Goal: Task Accomplishment & Management: Complete application form

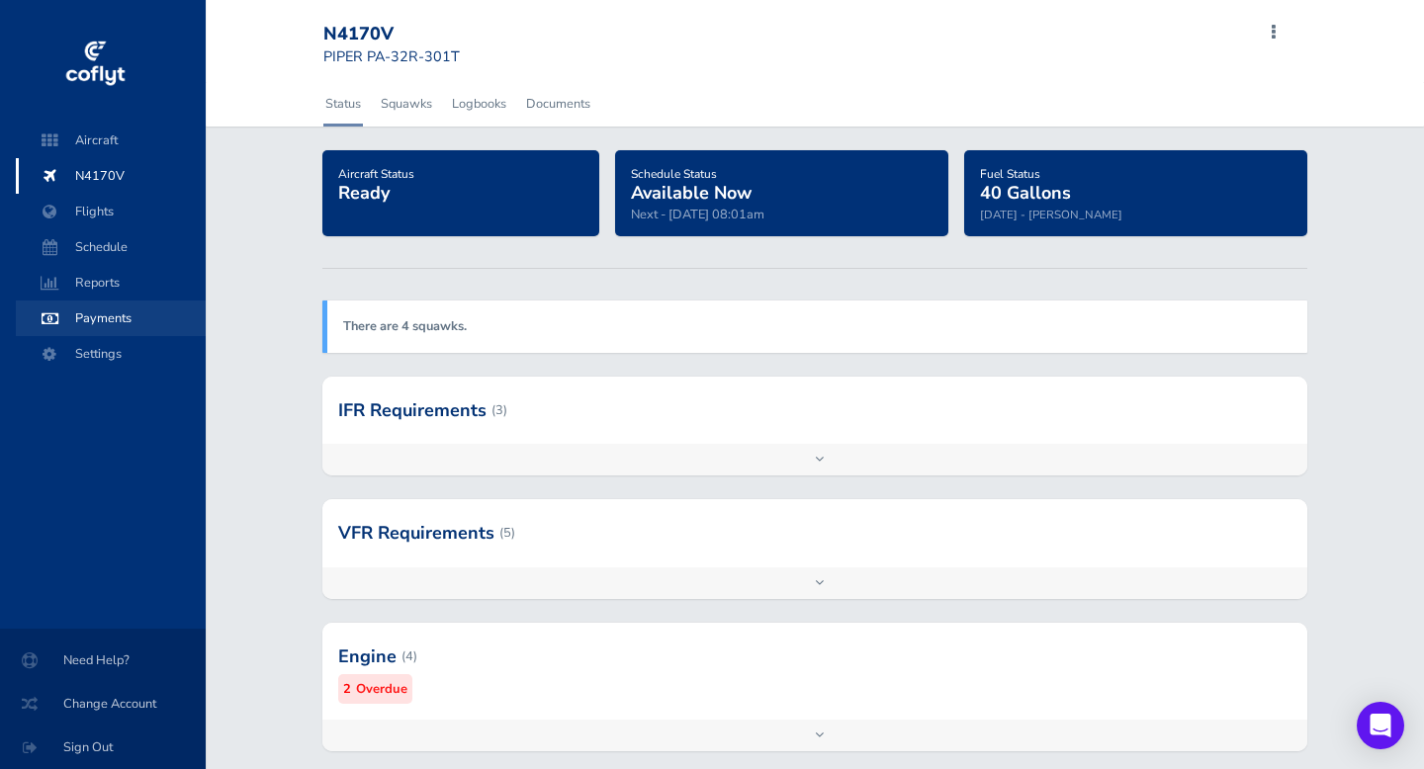
click at [112, 316] on span "Payments" at bounding box center [111, 319] width 150 height 36
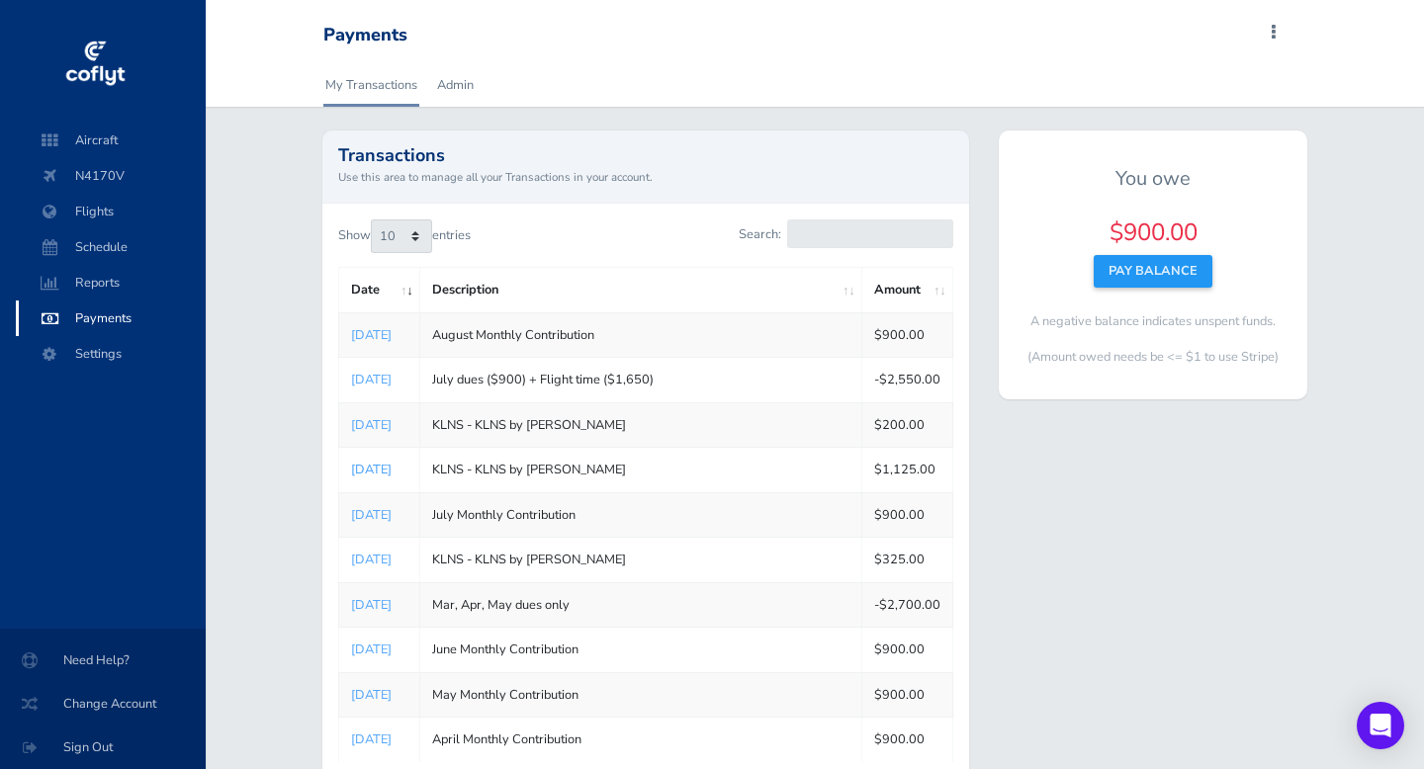
click at [377, 471] on link "Jul 20, 2025" at bounding box center [371, 470] width 41 height 18
click at [454, 86] on link "Admin" at bounding box center [455, 85] width 41 height 44
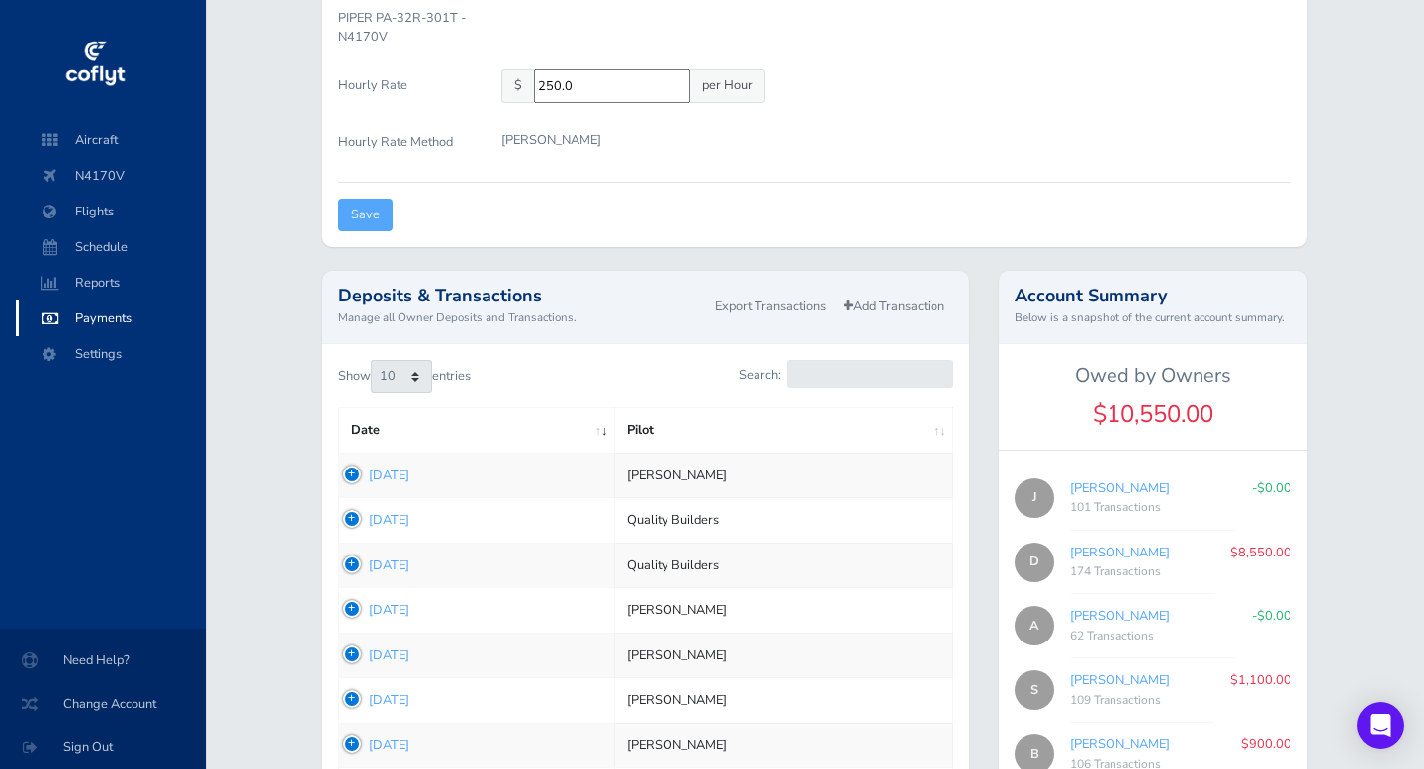
scroll to position [463, 0]
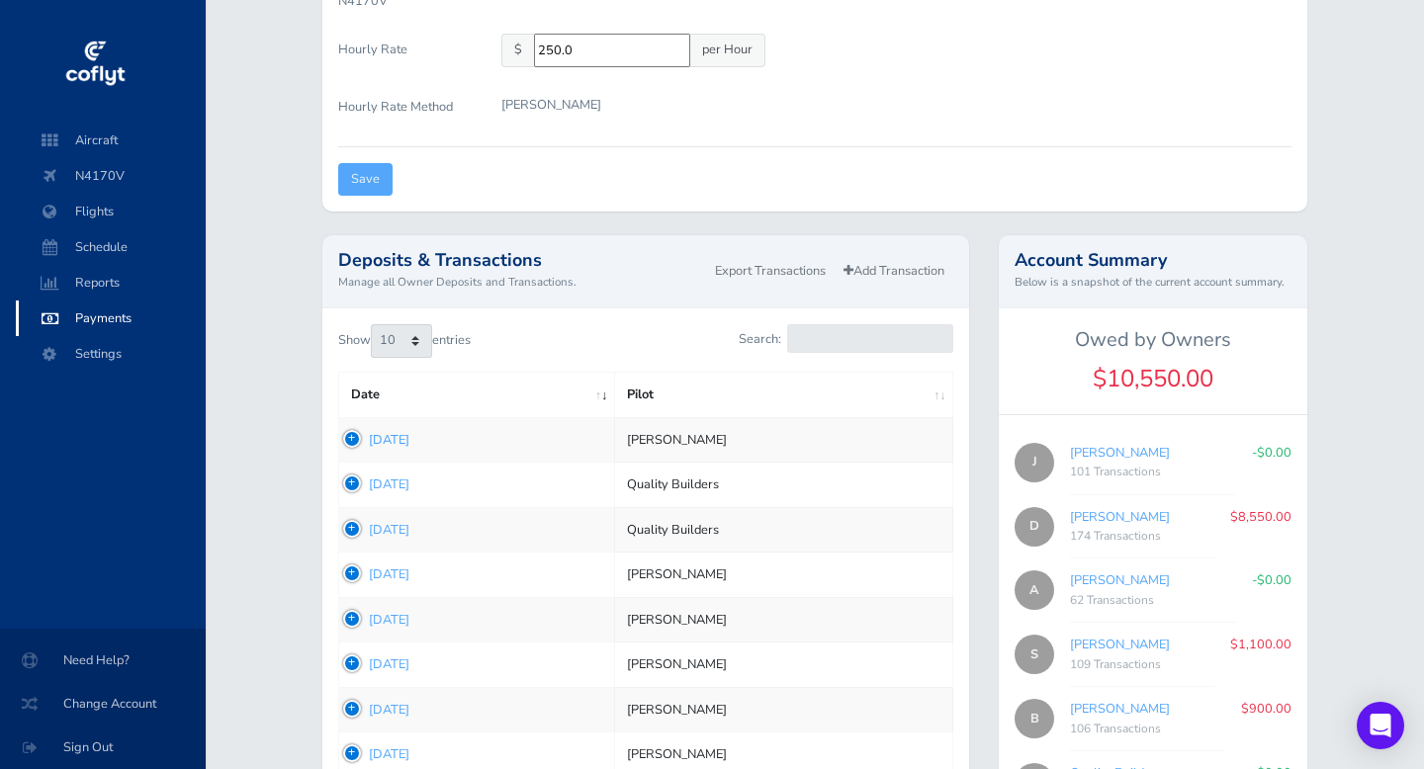
click at [387, 441] on link "Aug 19, 2025" at bounding box center [389, 440] width 41 height 18
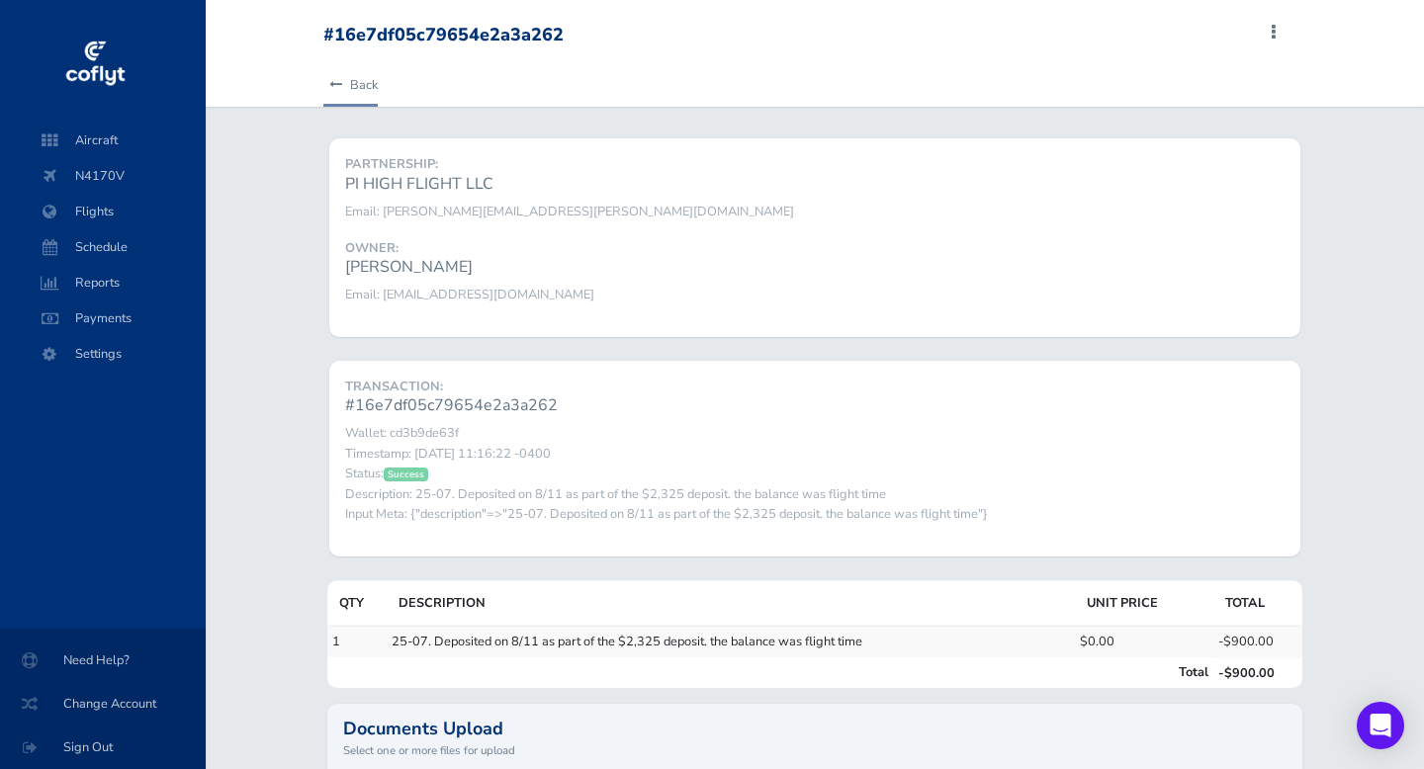
click at [358, 88] on link "Back" at bounding box center [350, 85] width 54 height 44
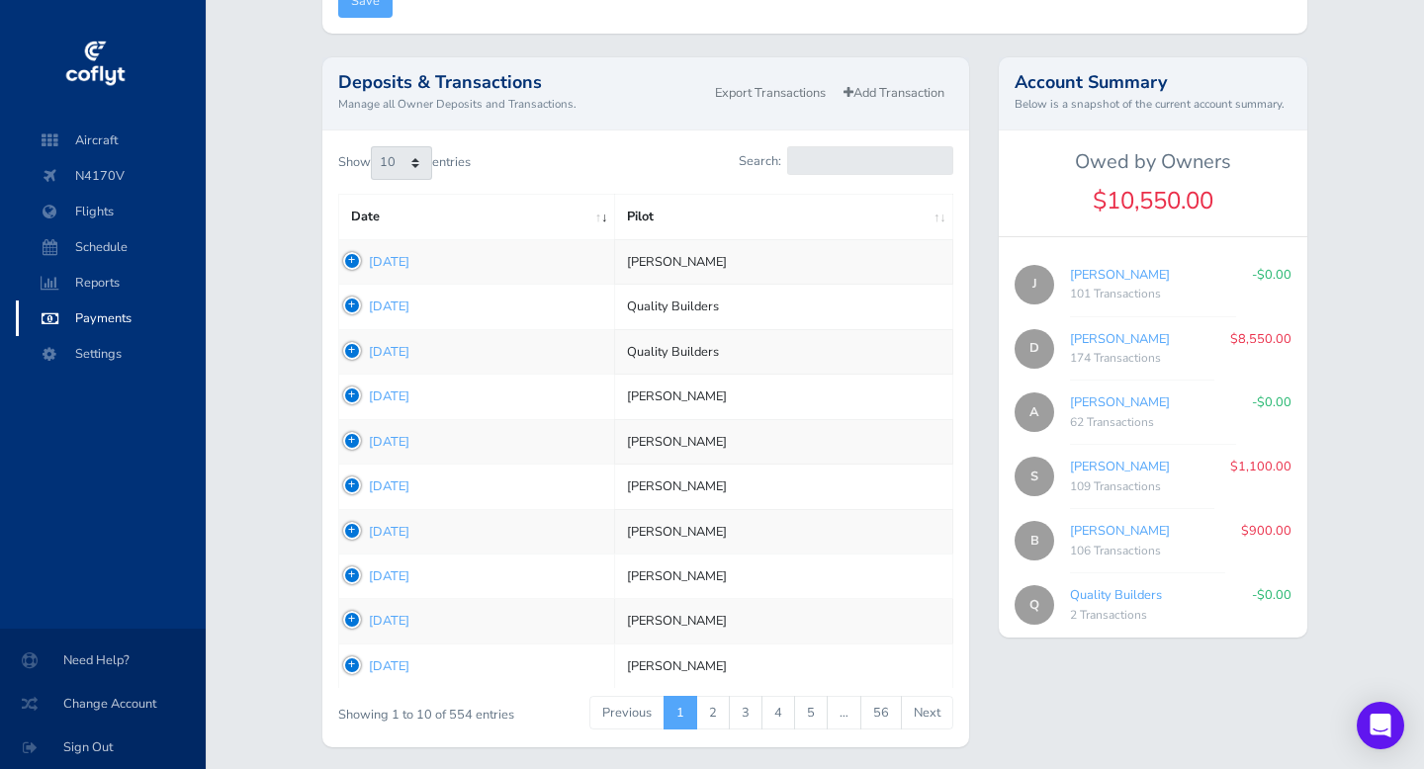
scroll to position [648, 0]
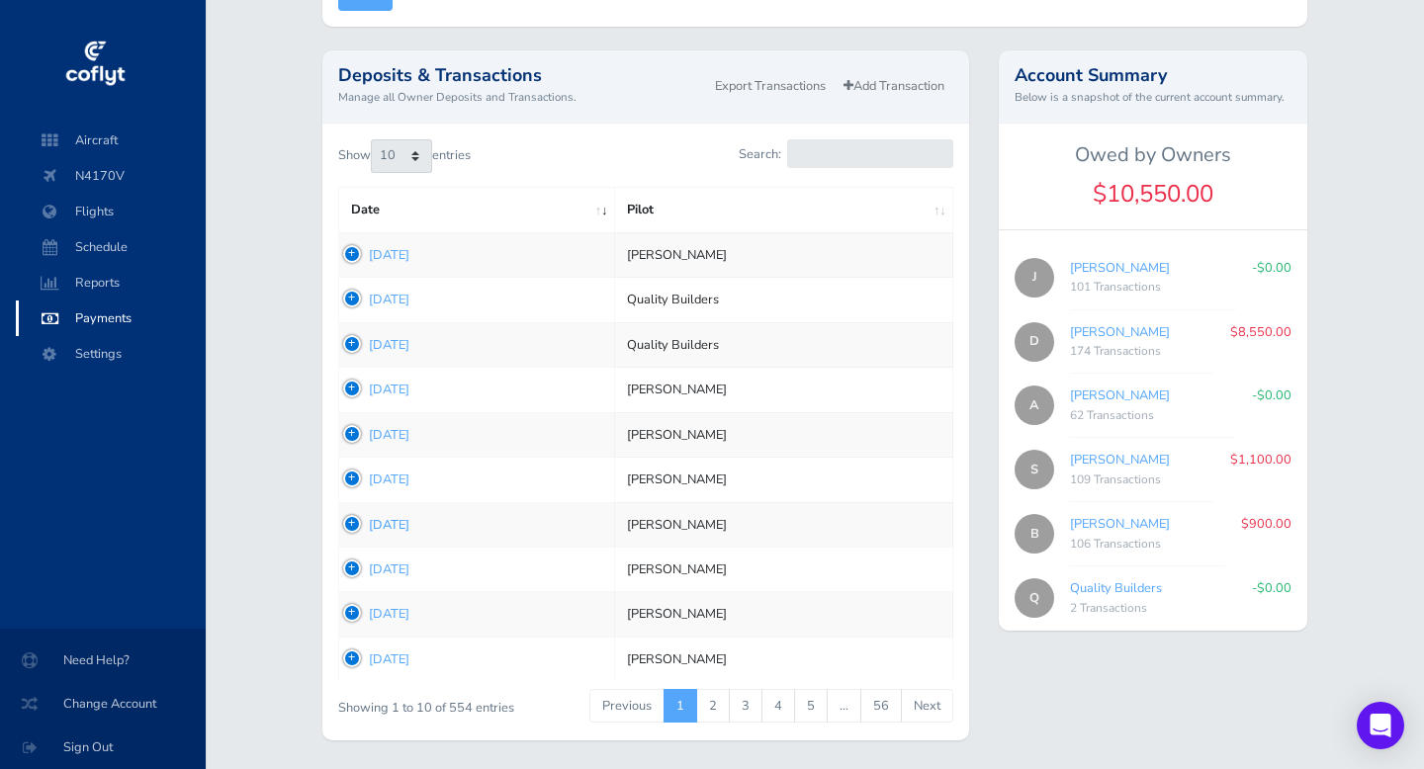
click at [409, 525] on link "[DATE]" at bounding box center [389, 525] width 41 height 18
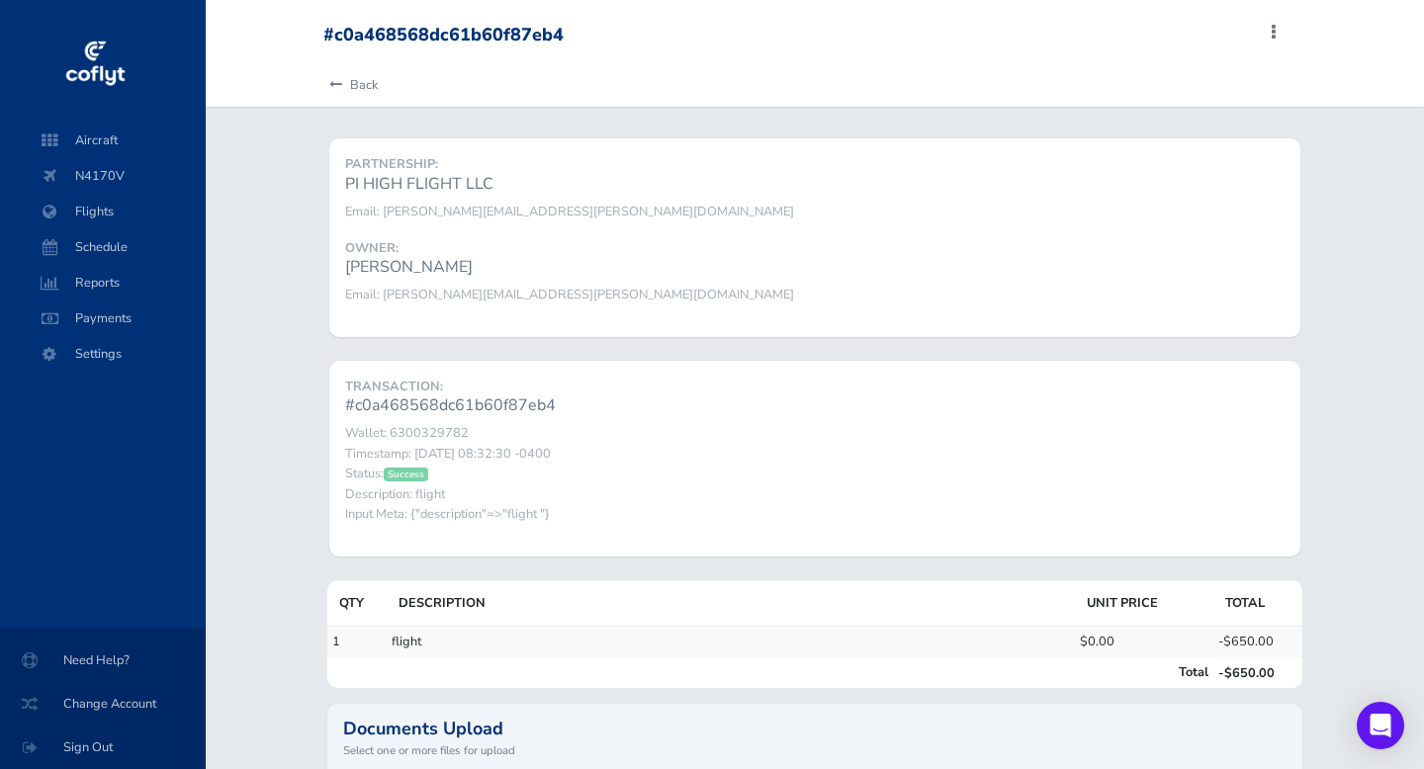
click at [411, 525] on div "TRANSACTION: #c0a468568dc61b60f87eb4 Wallet: 6300329782 Timestamp: 2025-08-05 0…" at bounding box center [814, 459] width 971 height 196
click at [356, 84] on link "Back" at bounding box center [350, 85] width 54 height 44
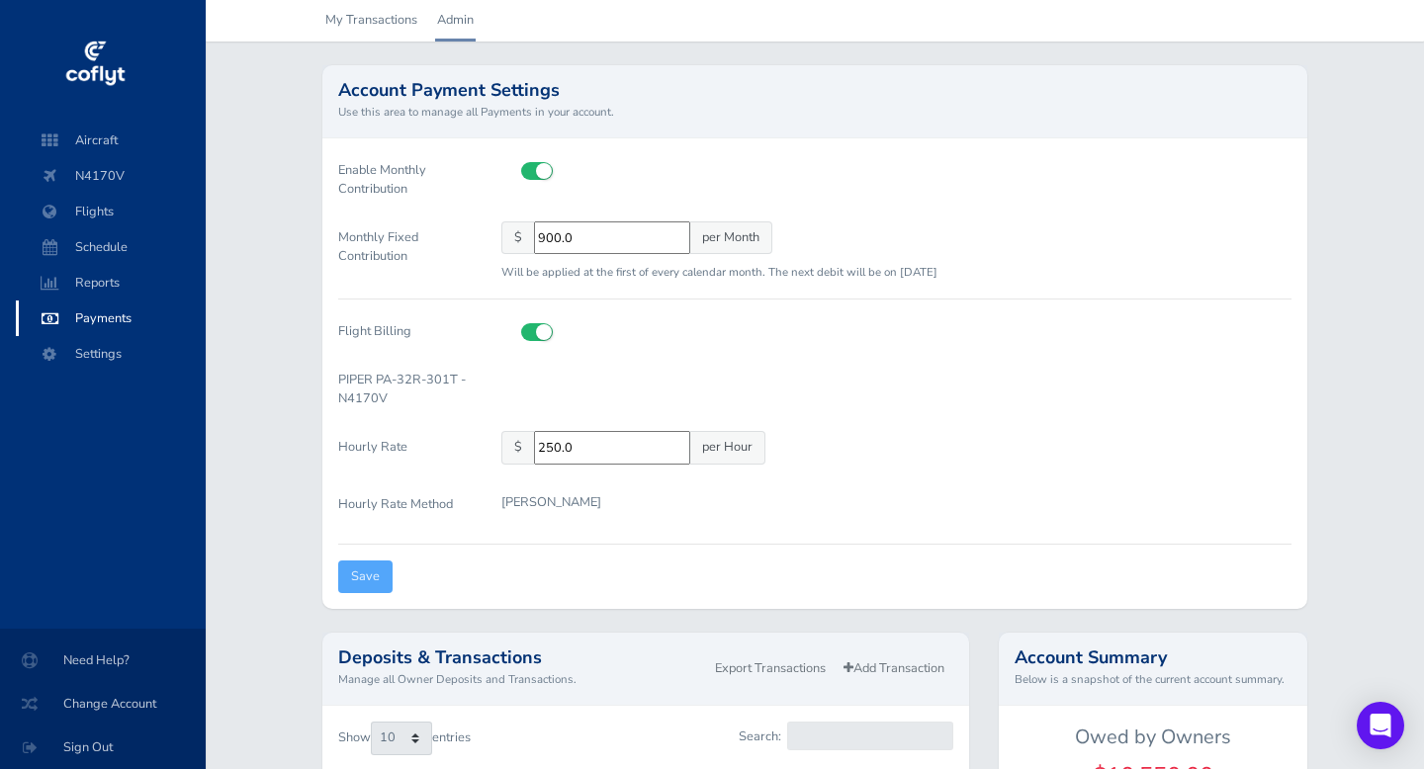
scroll to position [60, 0]
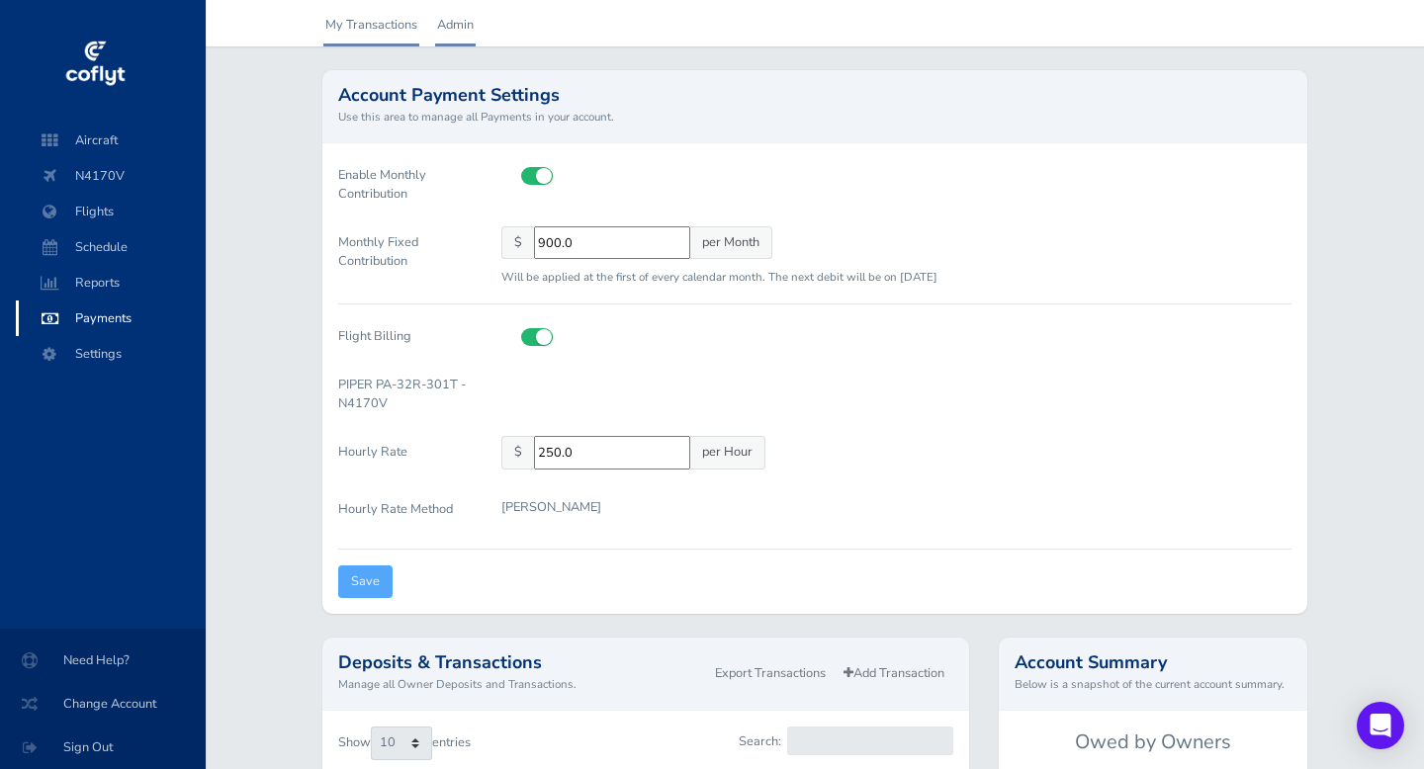
click at [388, 24] on link "My Transactions" at bounding box center [371, 25] width 96 height 44
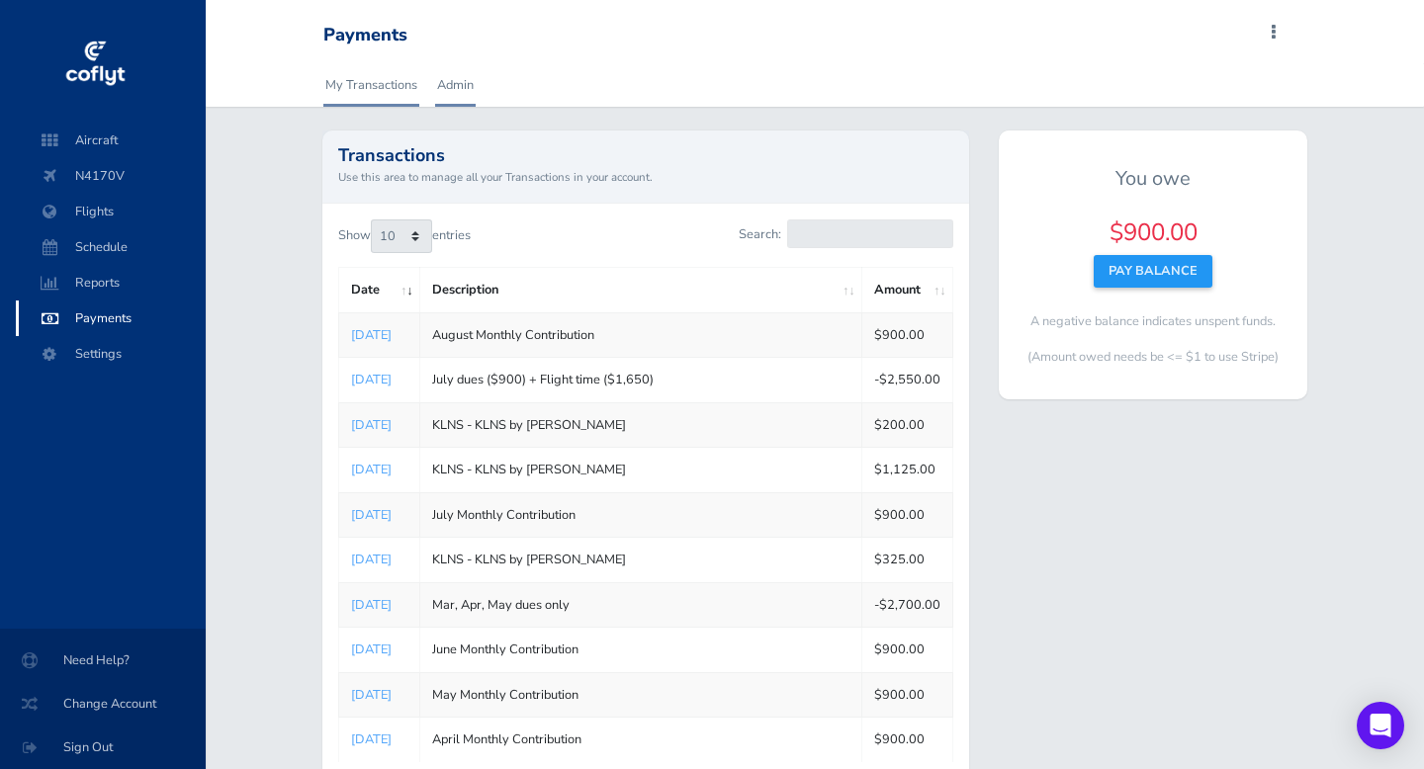
click at [451, 86] on link "Admin" at bounding box center [455, 85] width 41 height 44
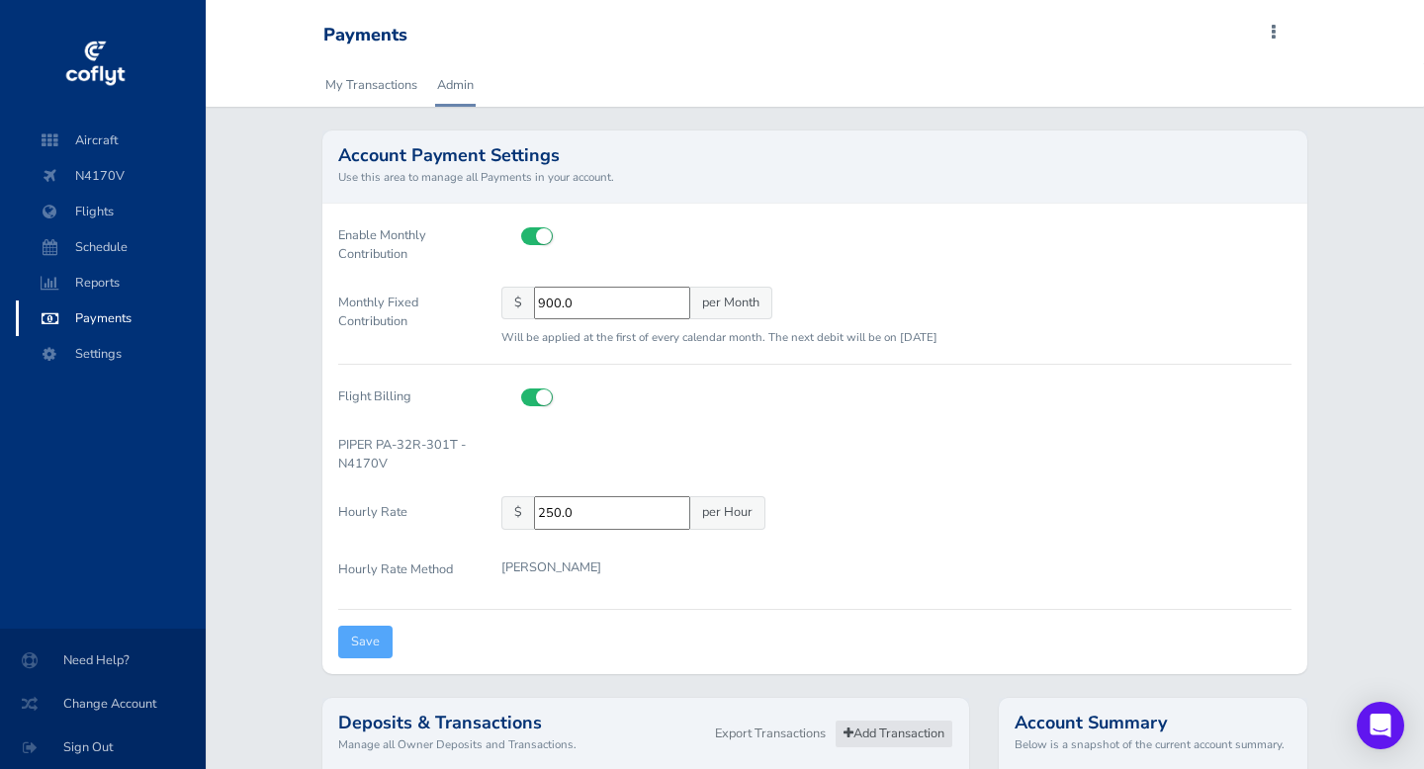
click at [910, 733] on link "Add Transaction" at bounding box center [894, 734] width 119 height 29
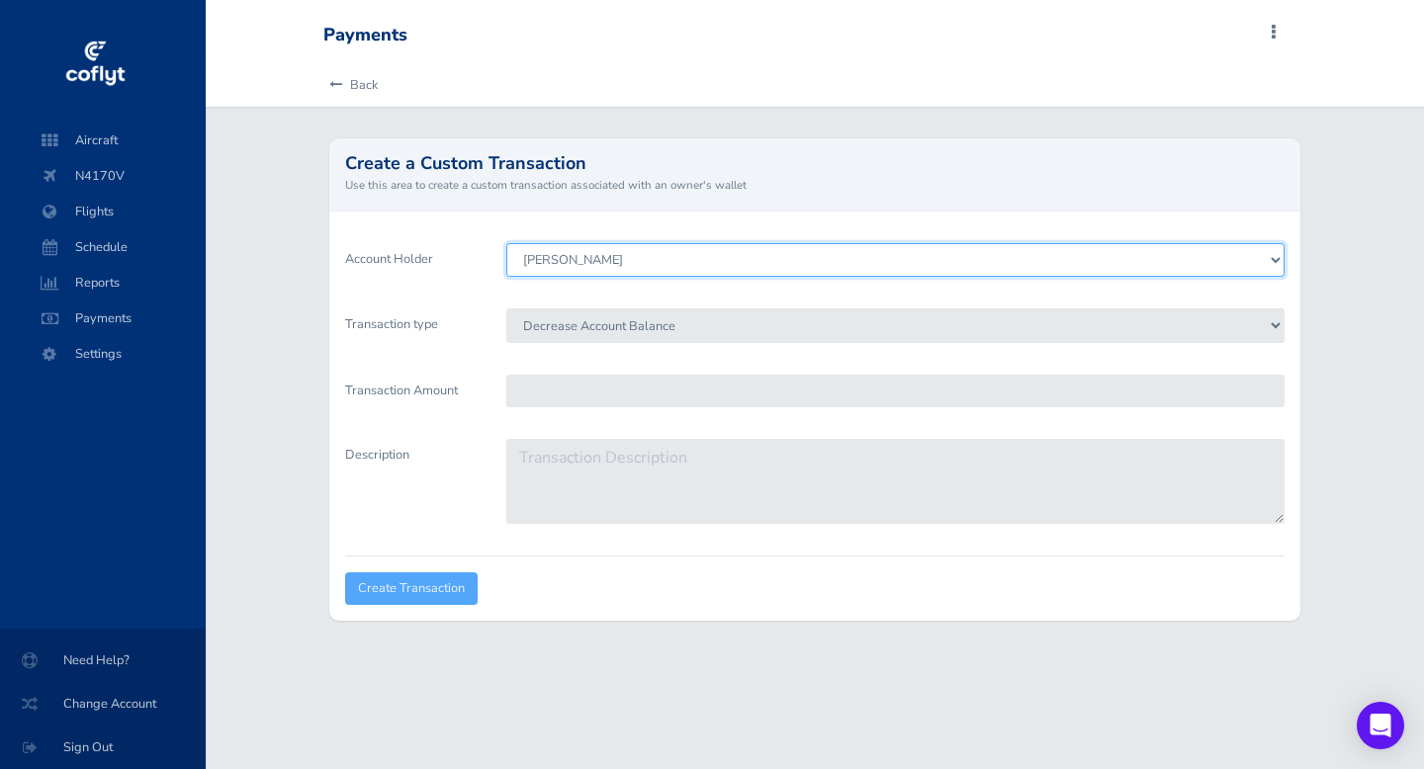
click at [715, 267] on select "John Thiry Steven Mitchell Doug Harris Blaise Conwell Allen Campbell Quality Bu…" at bounding box center [894, 260] width 777 height 34
select select "4885"
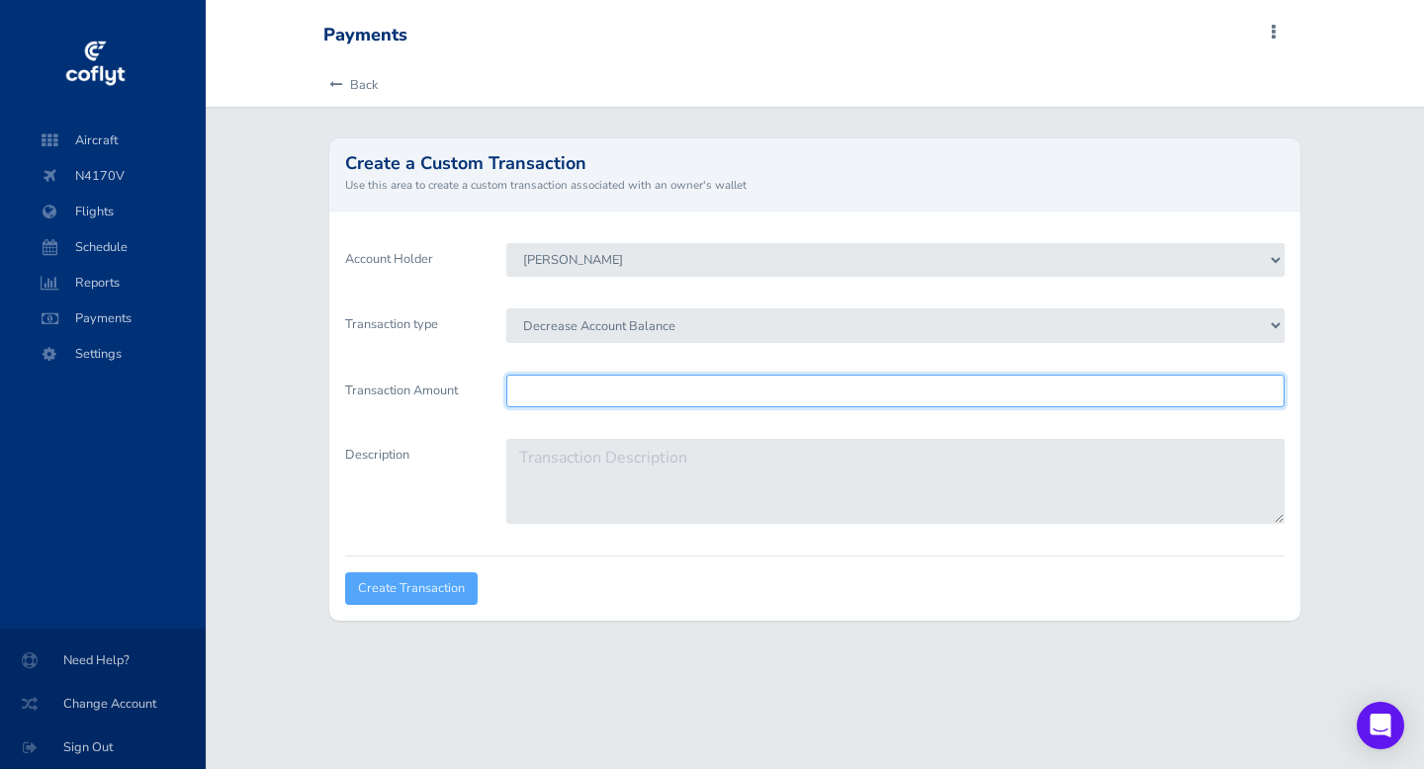
click at [662, 395] on input "Transaction Amount" at bounding box center [894, 391] width 777 height 33
type input "900"
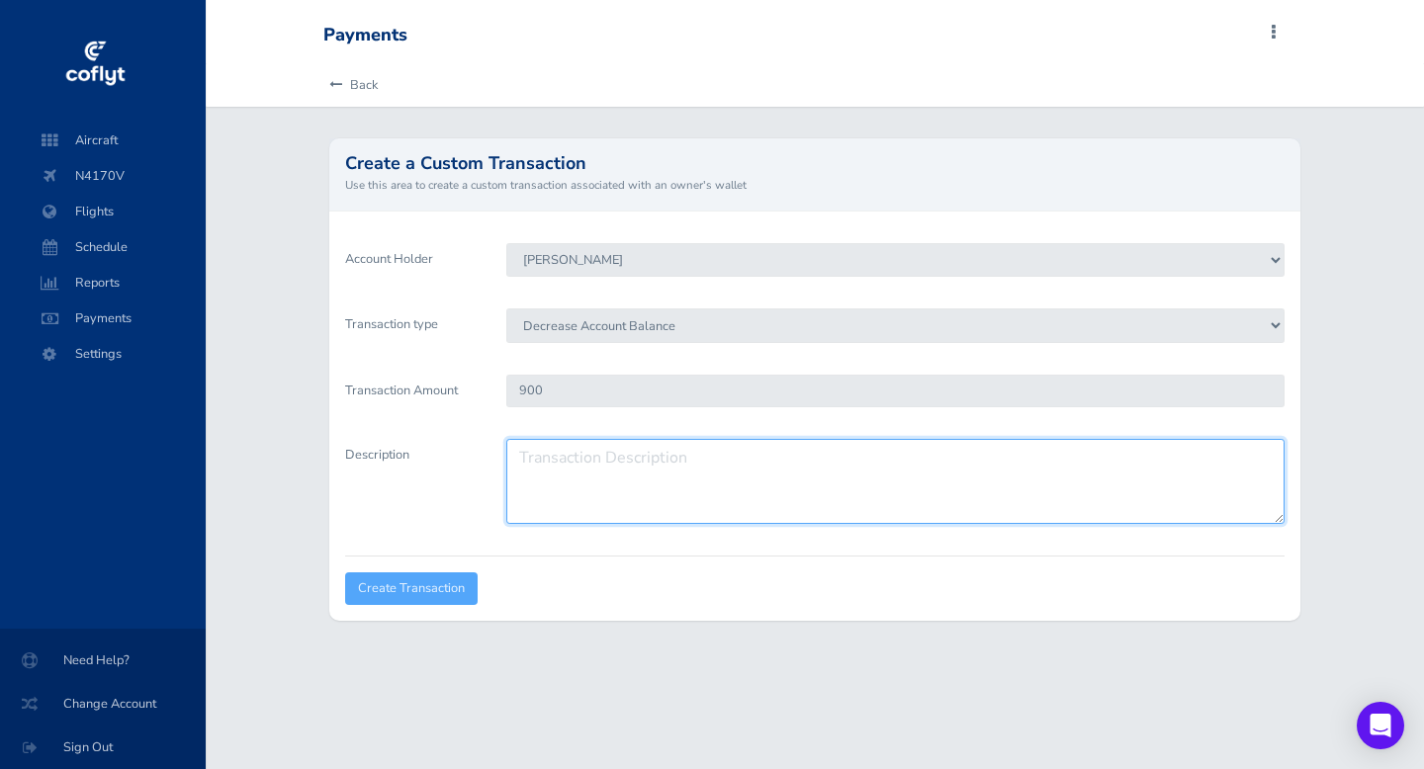
click at [603, 460] on textarea "Description" at bounding box center [894, 481] width 777 height 85
type textarea "August dues only"
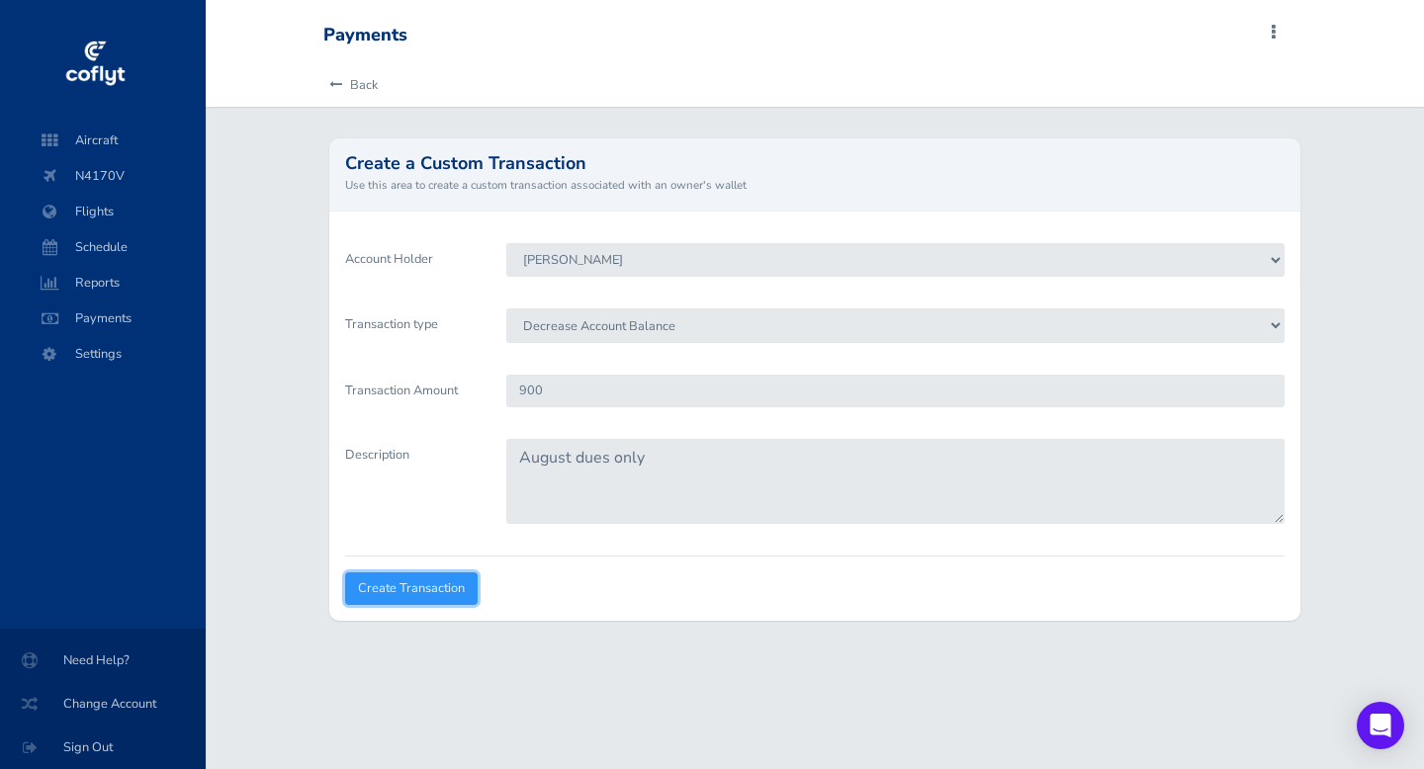
click at [431, 587] on input "Create Transaction" at bounding box center [411, 589] width 133 height 33
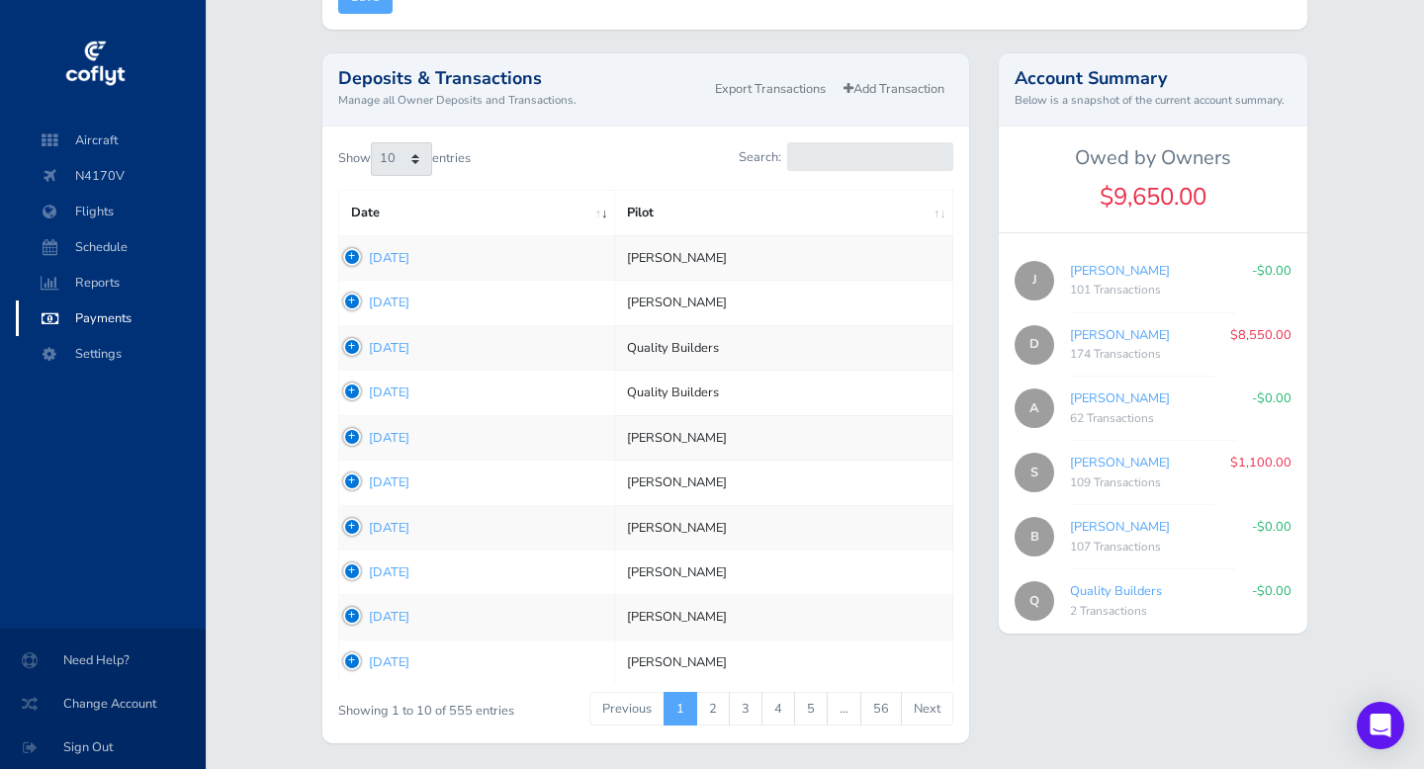
scroll to position [712, 0]
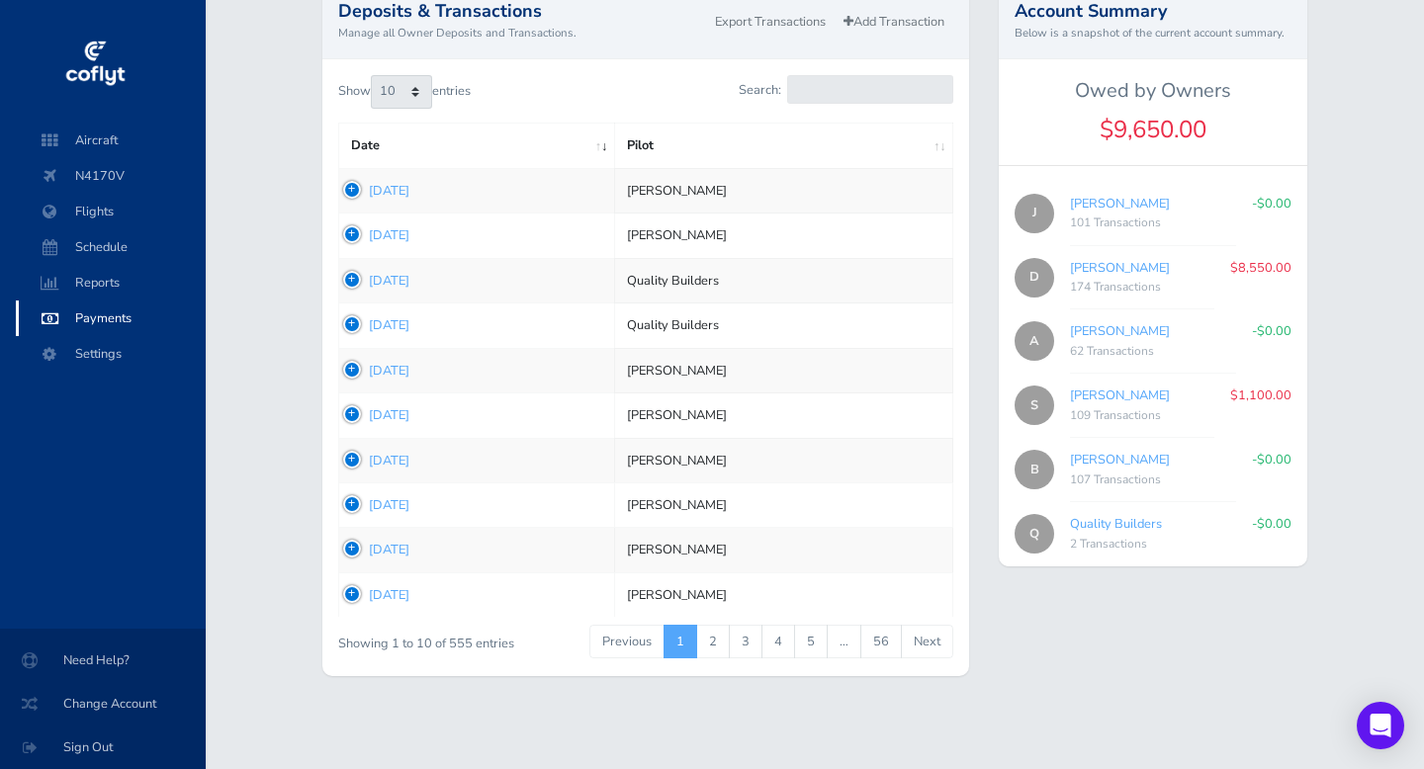
click at [350, 188] on td "1755714959 Aug 20, 2025" at bounding box center [476, 190] width 276 height 45
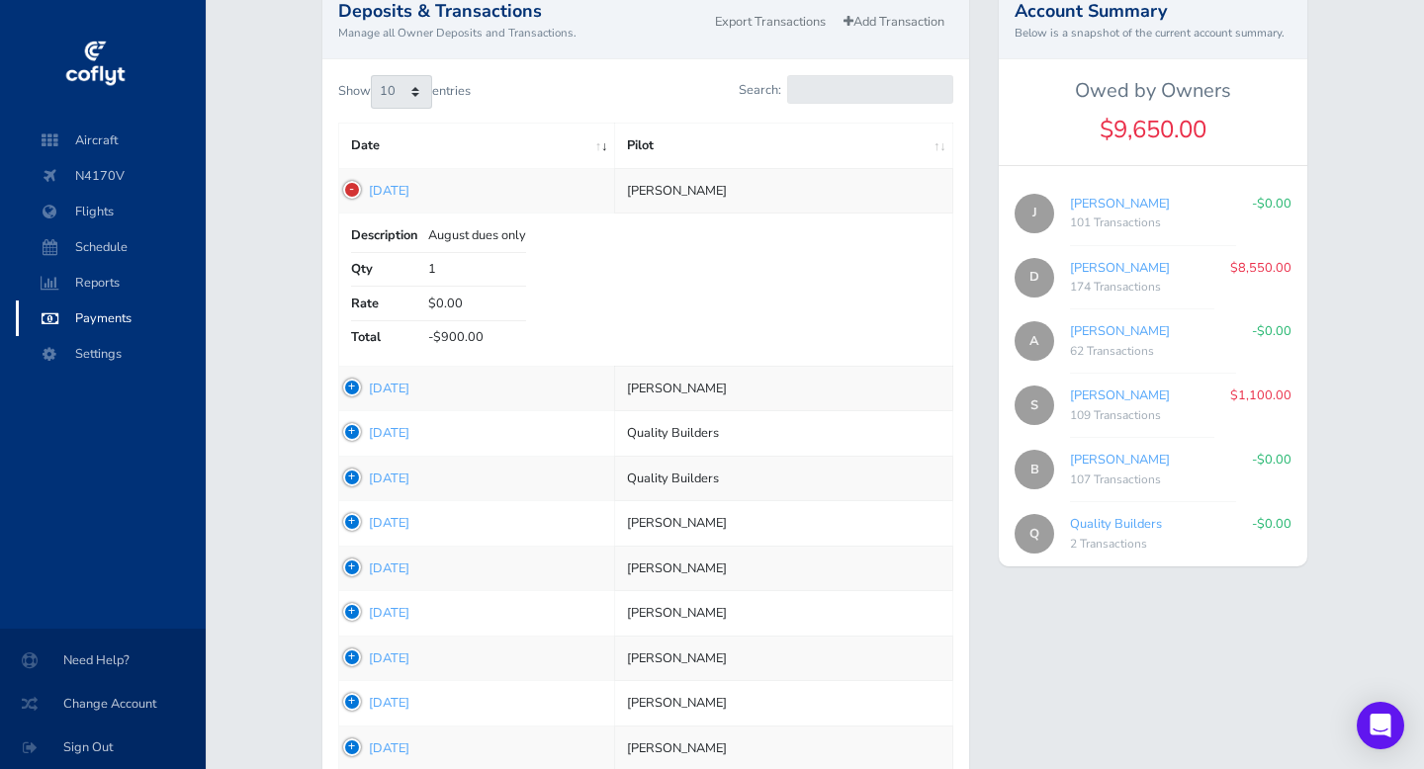
click at [350, 188] on td "1755714959 Aug 20, 2025" at bounding box center [476, 190] width 276 height 45
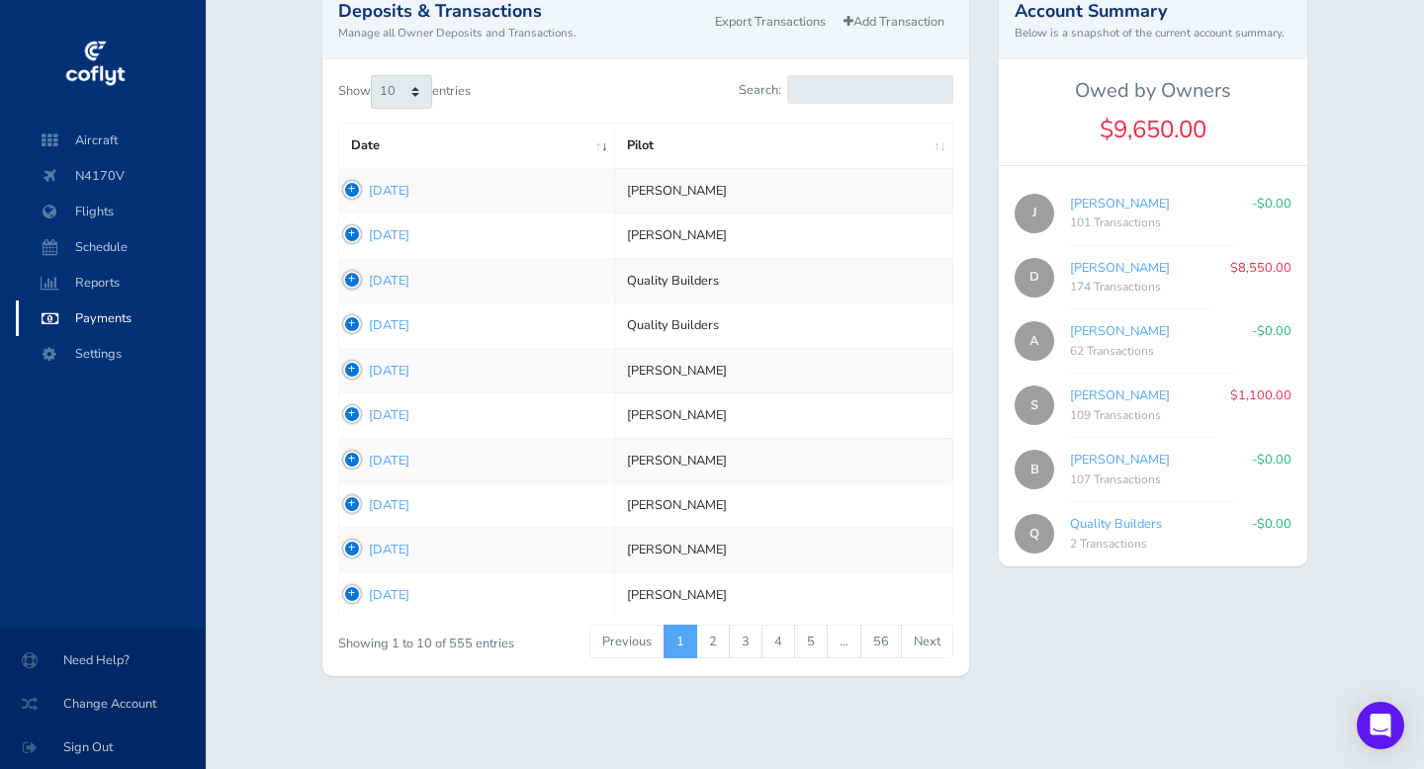
click at [351, 233] on td "1755616582 Aug 19, 2025" at bounding box center [476, 236] width 276 height 45
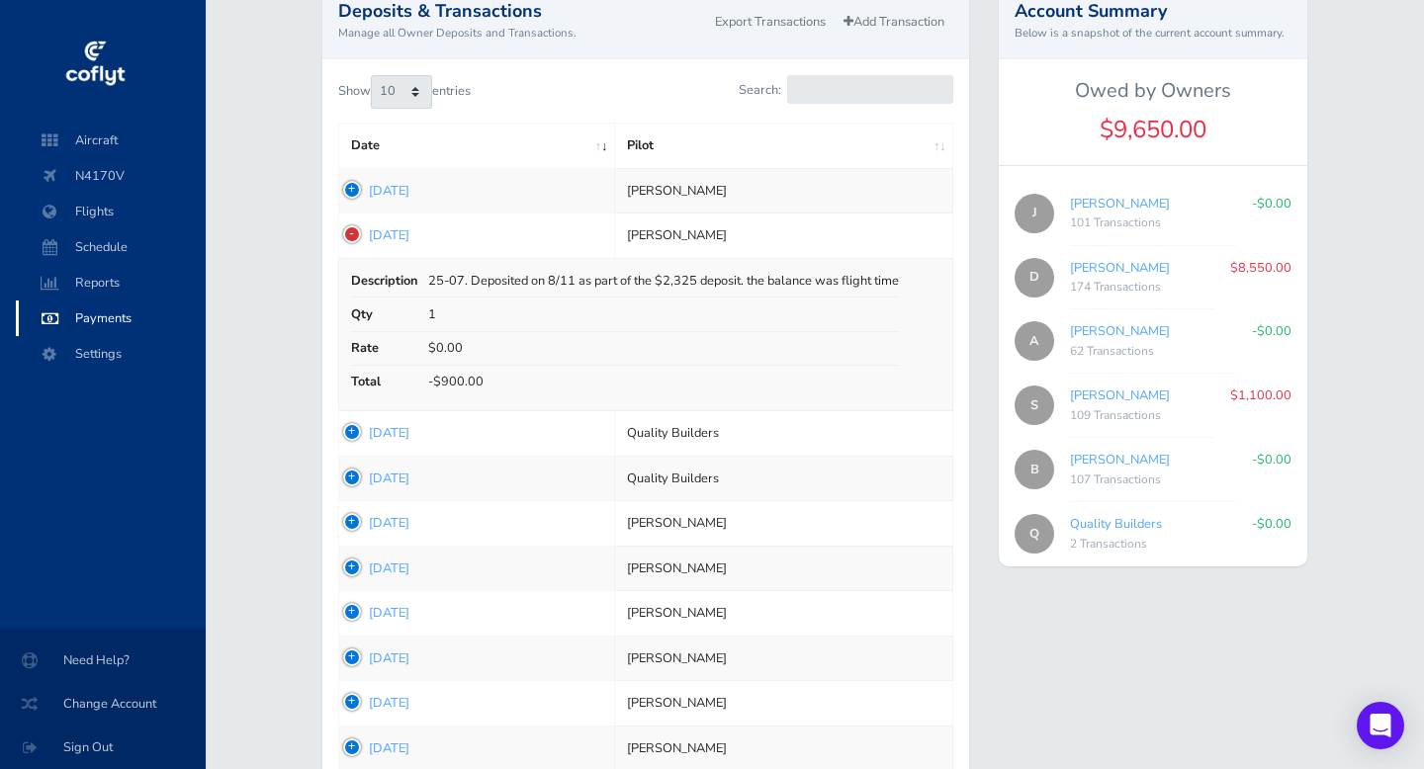
click at [351, 233] on td "1755616582 Aug 19, 2025" at bounding box center [476, 236] width 276 height 45
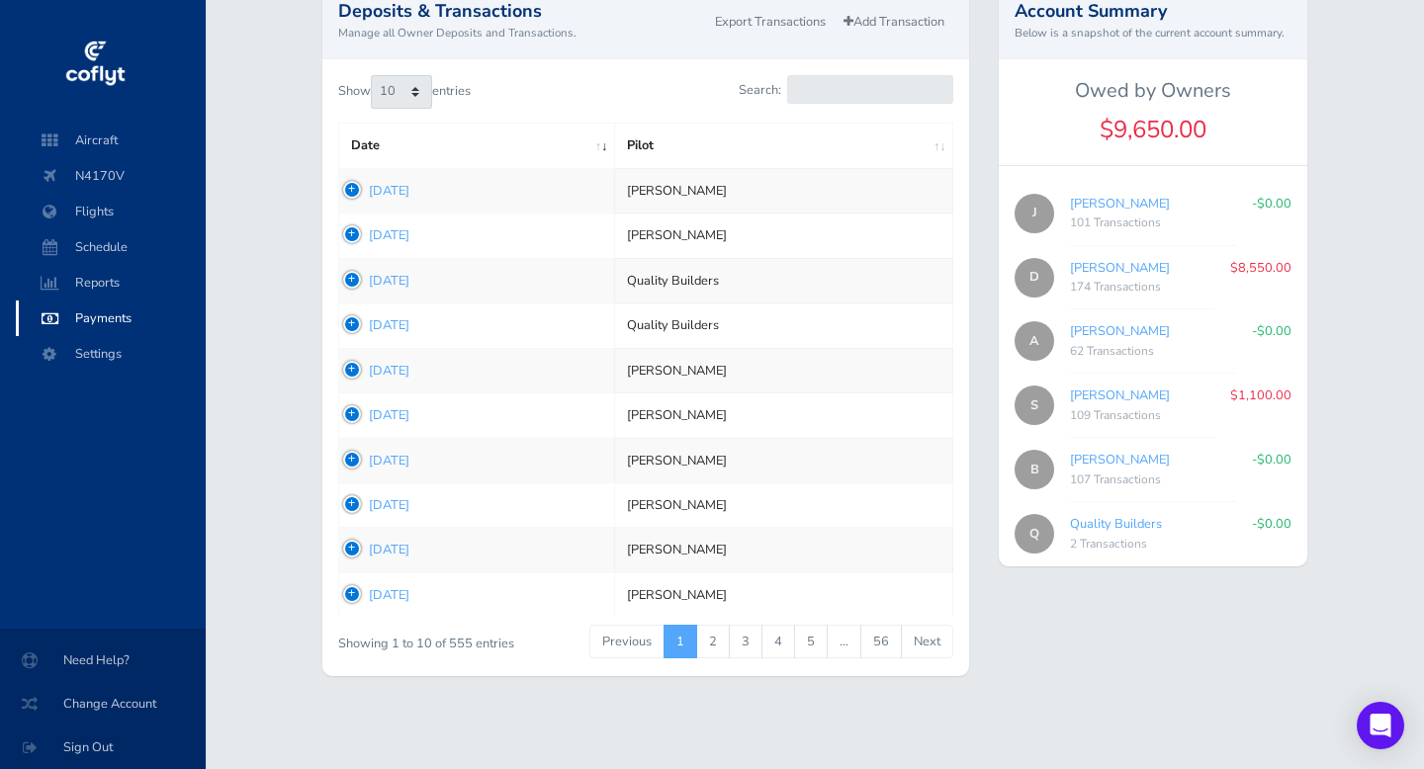
click at [351, 280] on td "1755616259 Aug 19, 2025" at bounding box center [476, 280] width 276 height 45
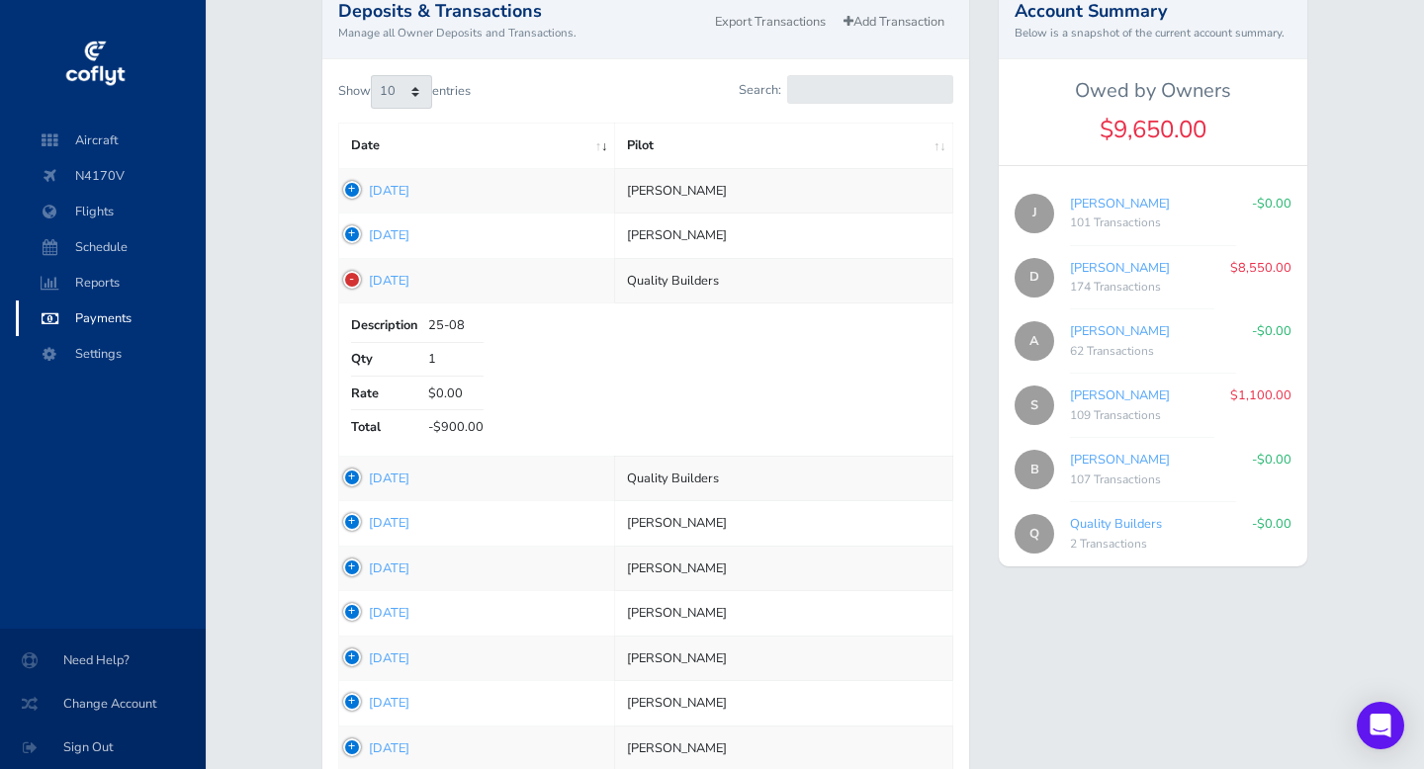
click at [351, 280] on td "1755616259 Aug 19, 2025" at bounding box center [476, 280] width 276 height 45
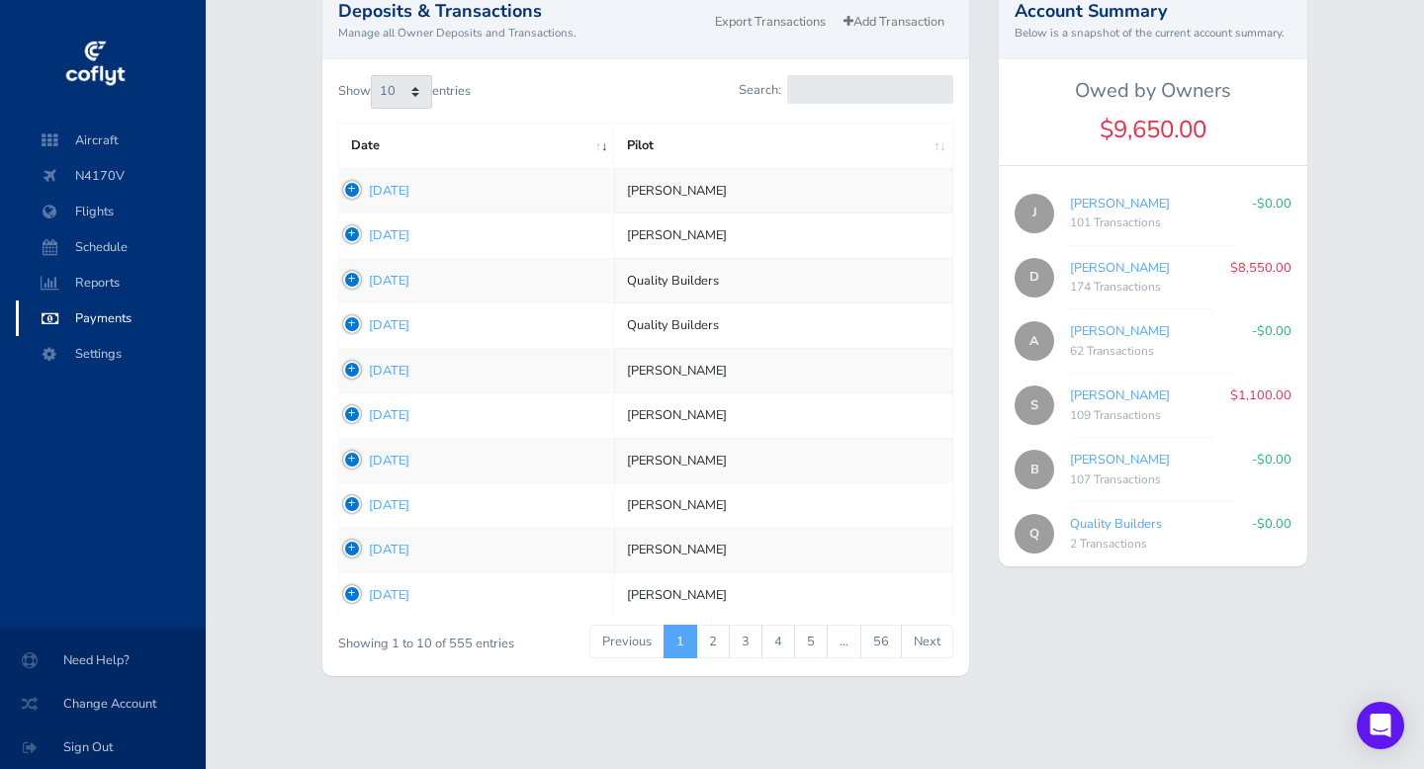
click at [350, 322] on td "1755615647 Aug 19, 2025" at bounding box center [476, 326] width 276 height 45
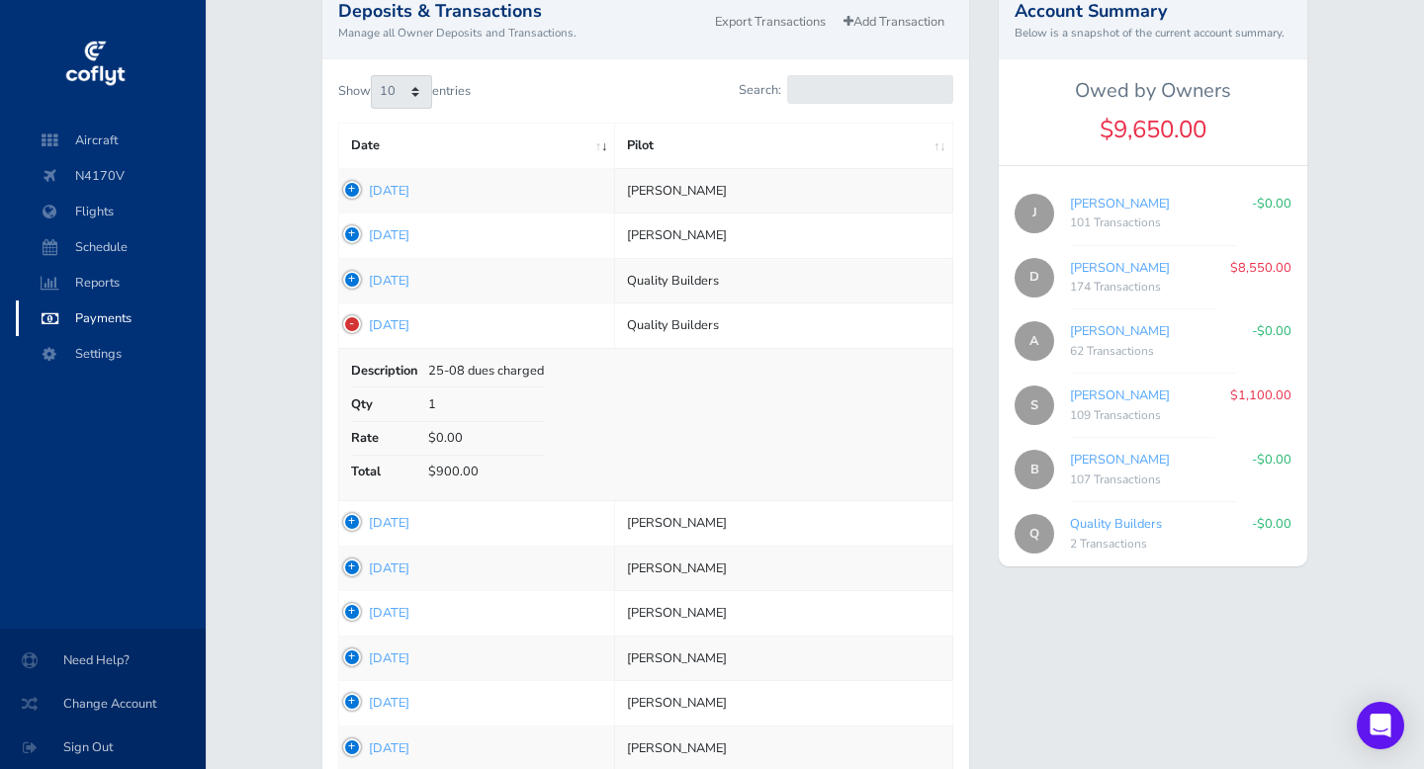
click at [350, 322] on td "1755615647 Aug 19, 2025" at bounding box center [476, 326] width 276 height 45
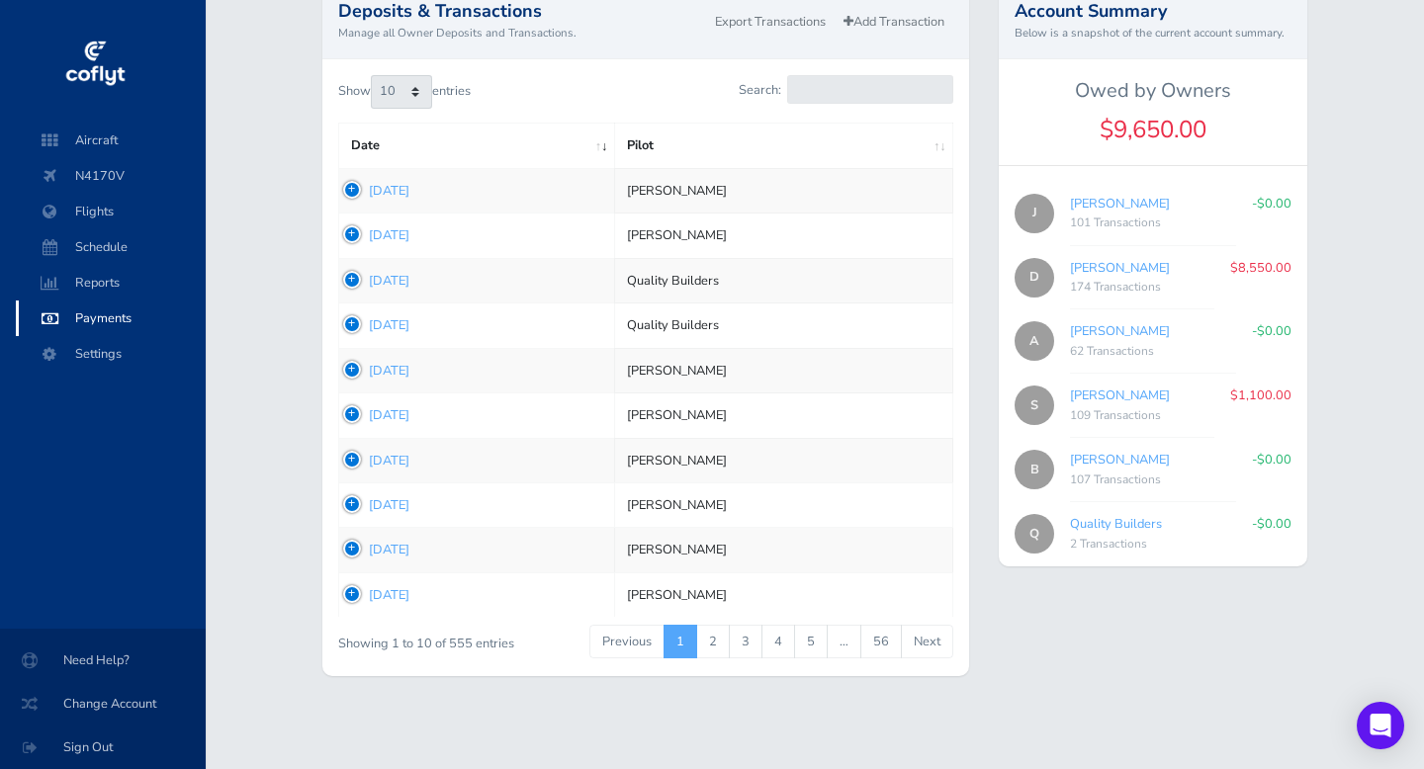
click at [353, 366] on td "1755615182 Aug 19, 2025" at bounding box center [476, 370] width 276 height 45
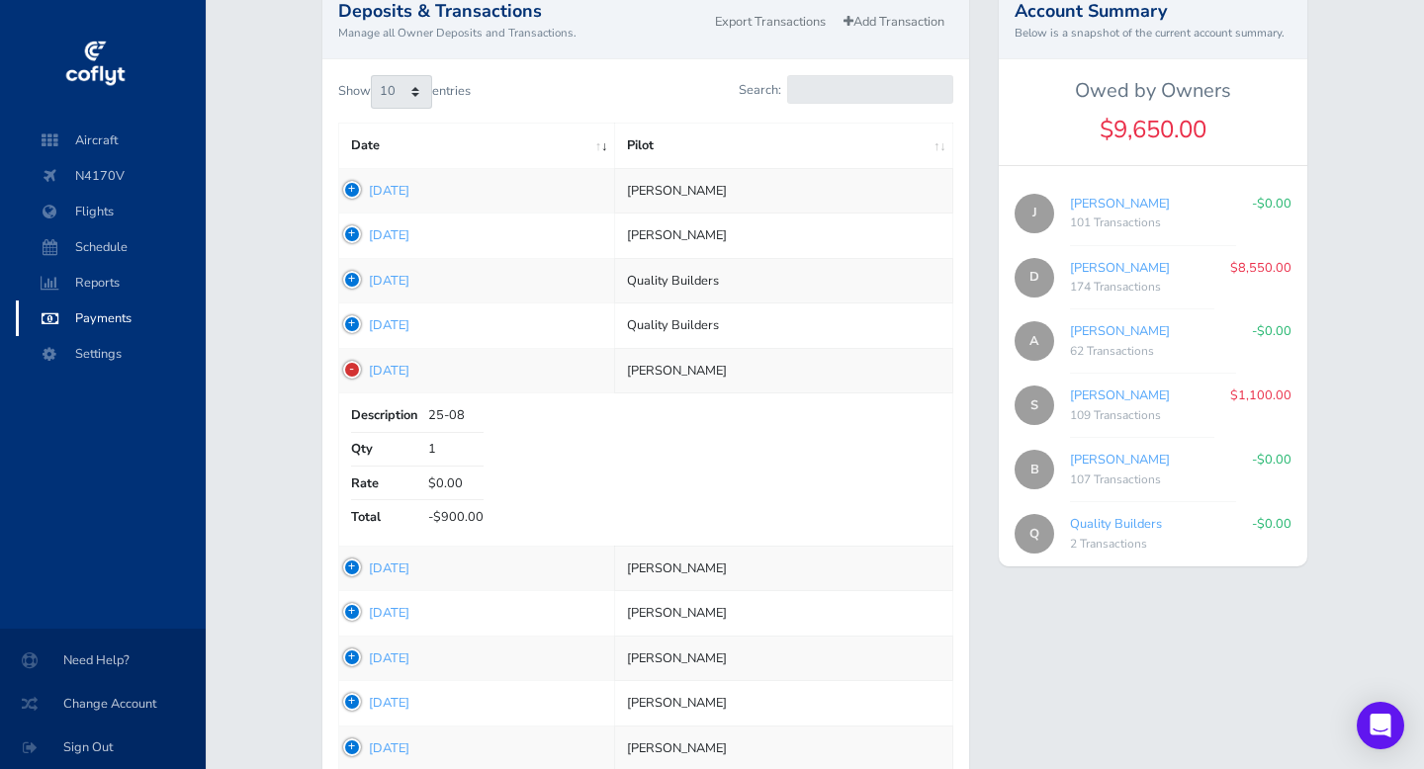
click at [353, 366] on td "1755615182 Aug 19, 2025" at bounding box center [476, 370] width 276 height 45
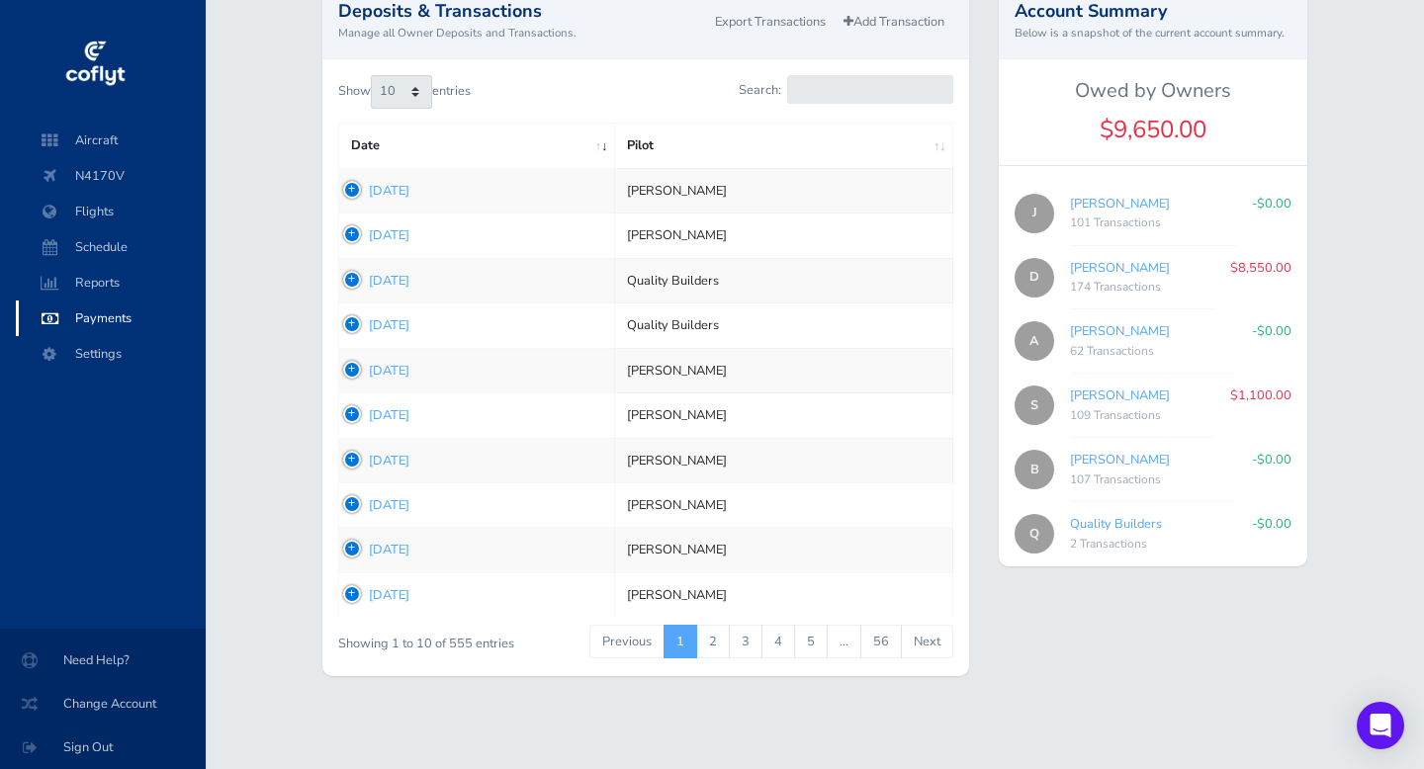
click at [350, 190] on td "1755714959 Aug 20, 2025" at bounding box center [476, 190] width 276 height 45
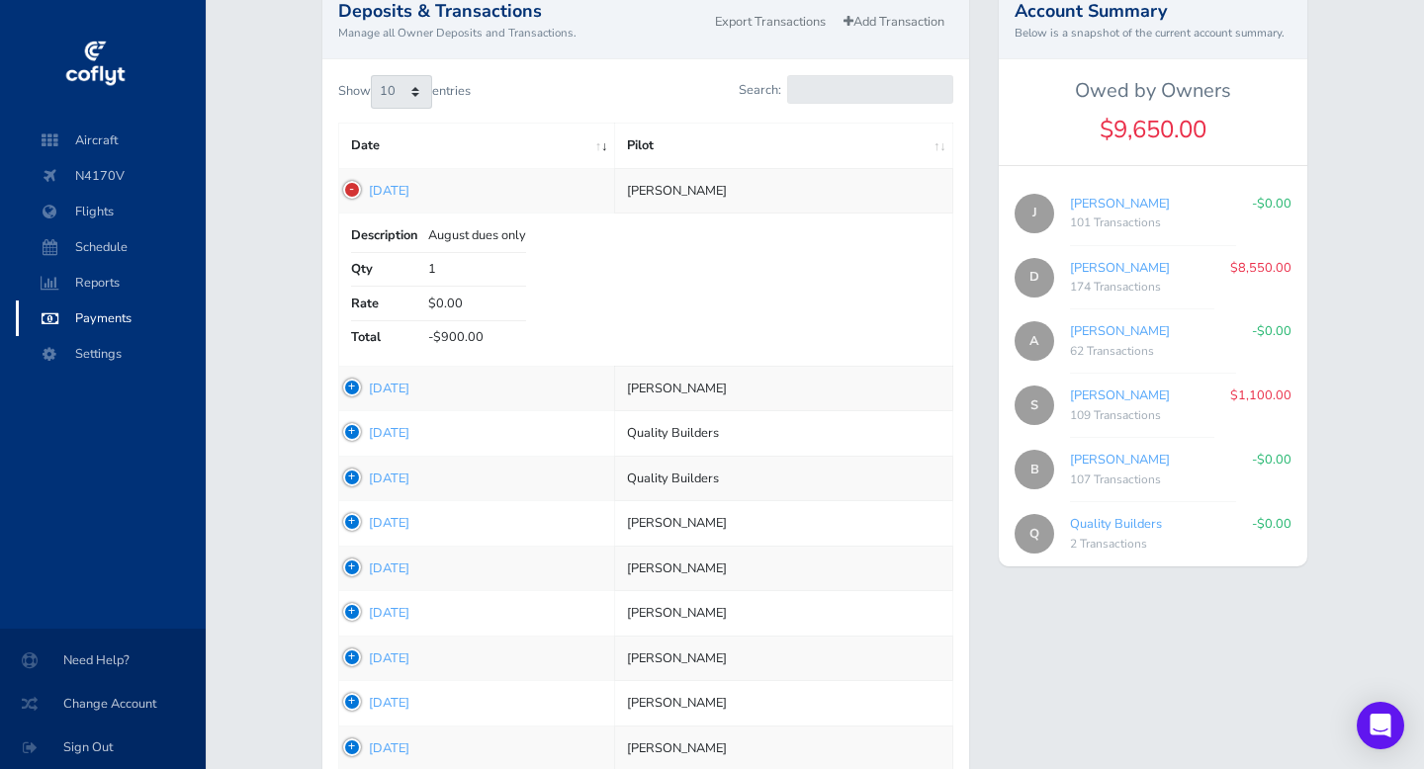
click at [350, 190] on td "1755714959 Aug 20, 2025" at bounding box center [476, 190] width 276 height 45
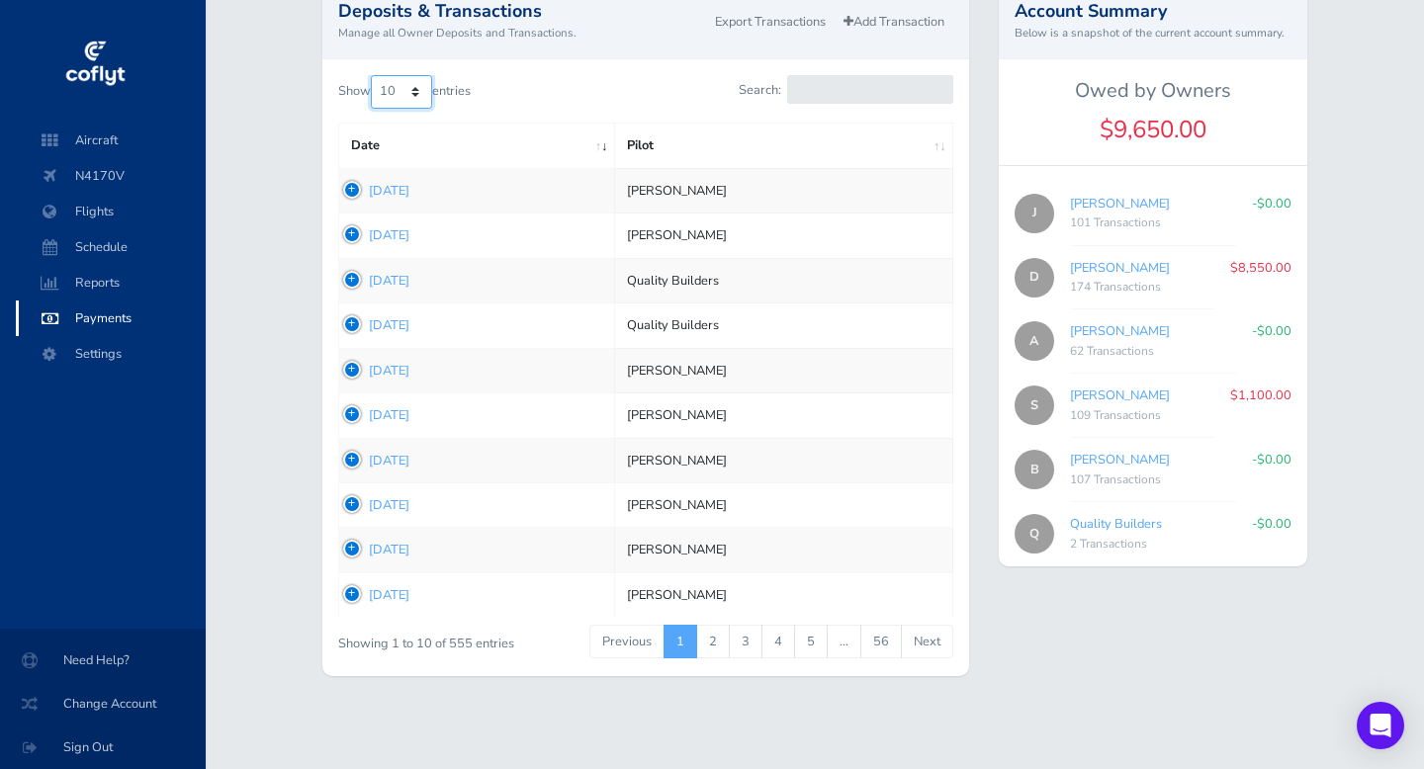
click at [417, 92] on select "10 25 50 100" at bounding box center [401, 92] width 61 height 34
select select "25"
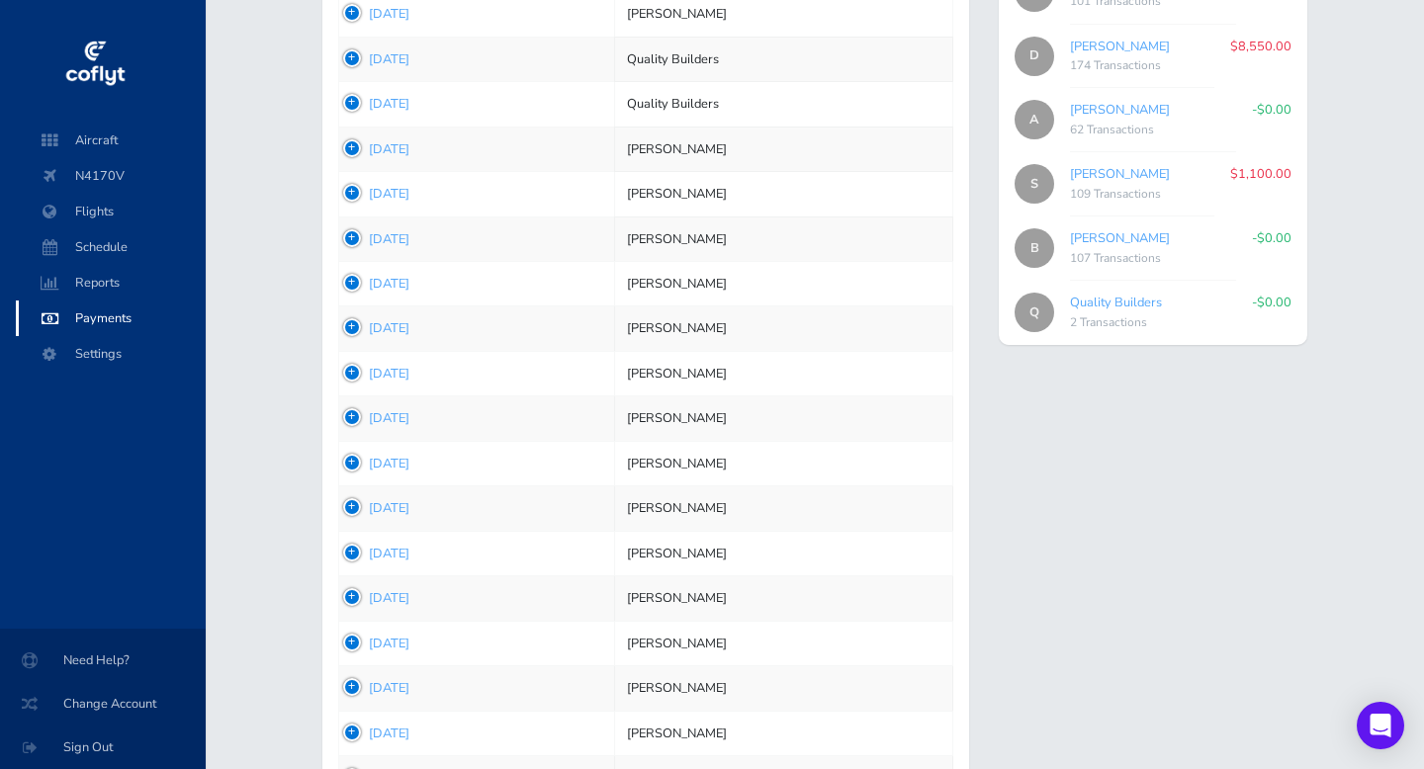
scroll to position [928, 0]
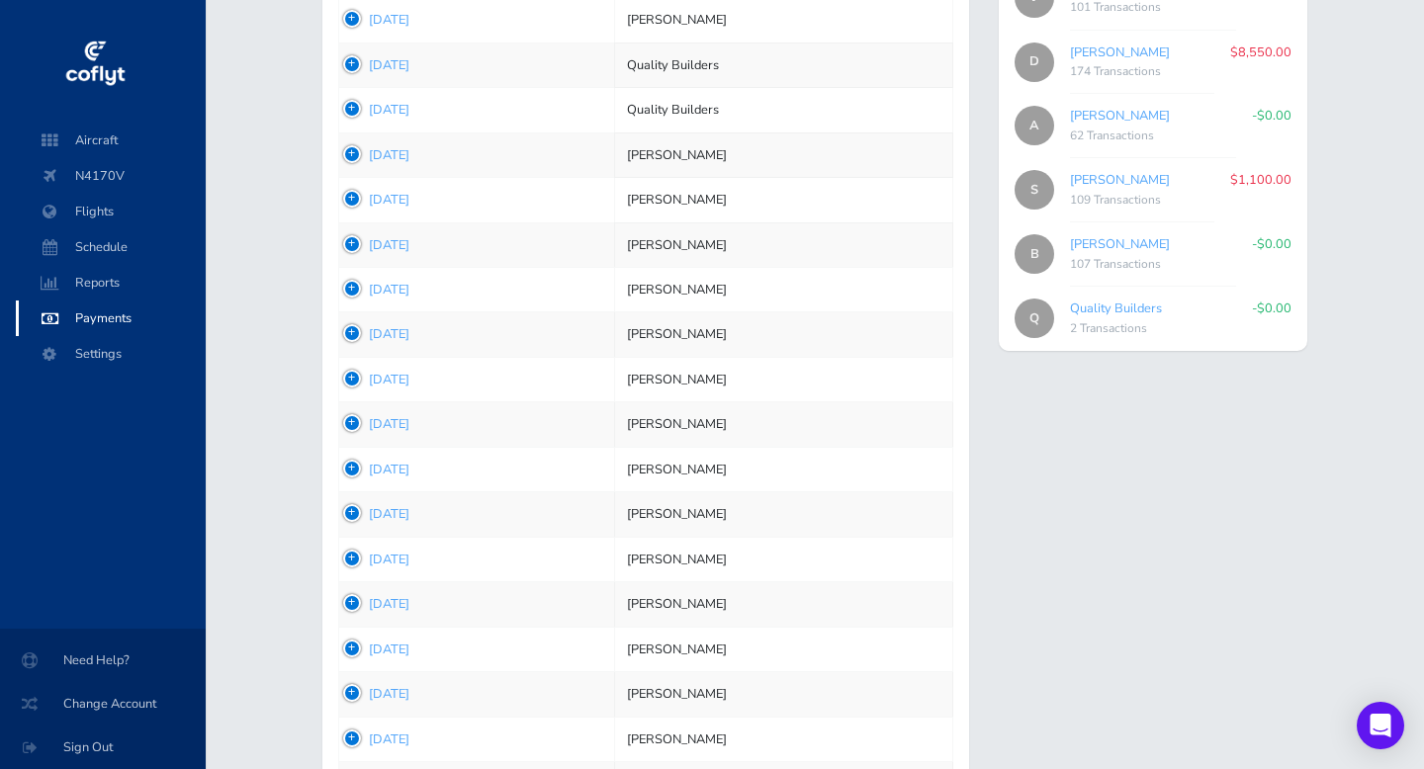
click at [354, 599] on td "1754010070 Jul 31, 2025" at bounding box center [476, 605] width 276 height 45
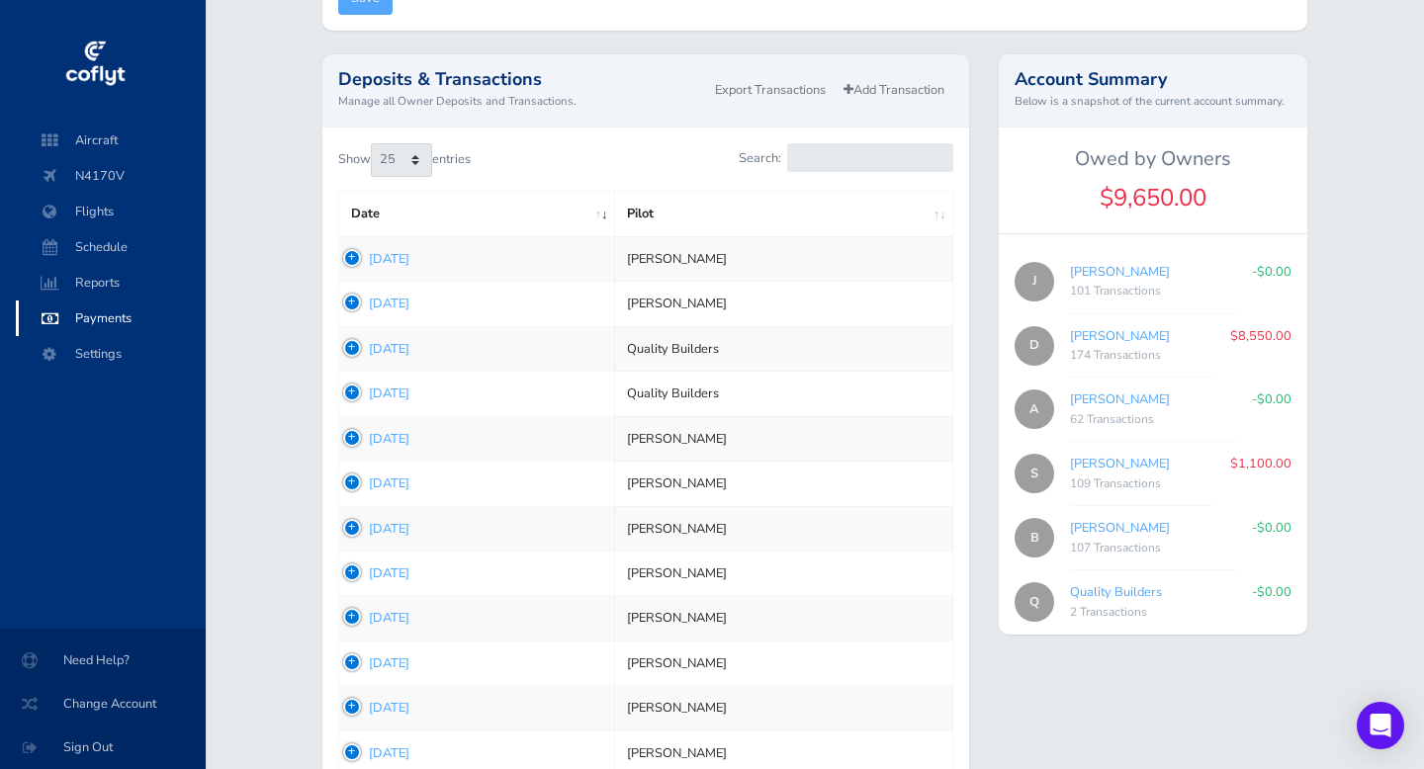
scroll to position [648, 0]
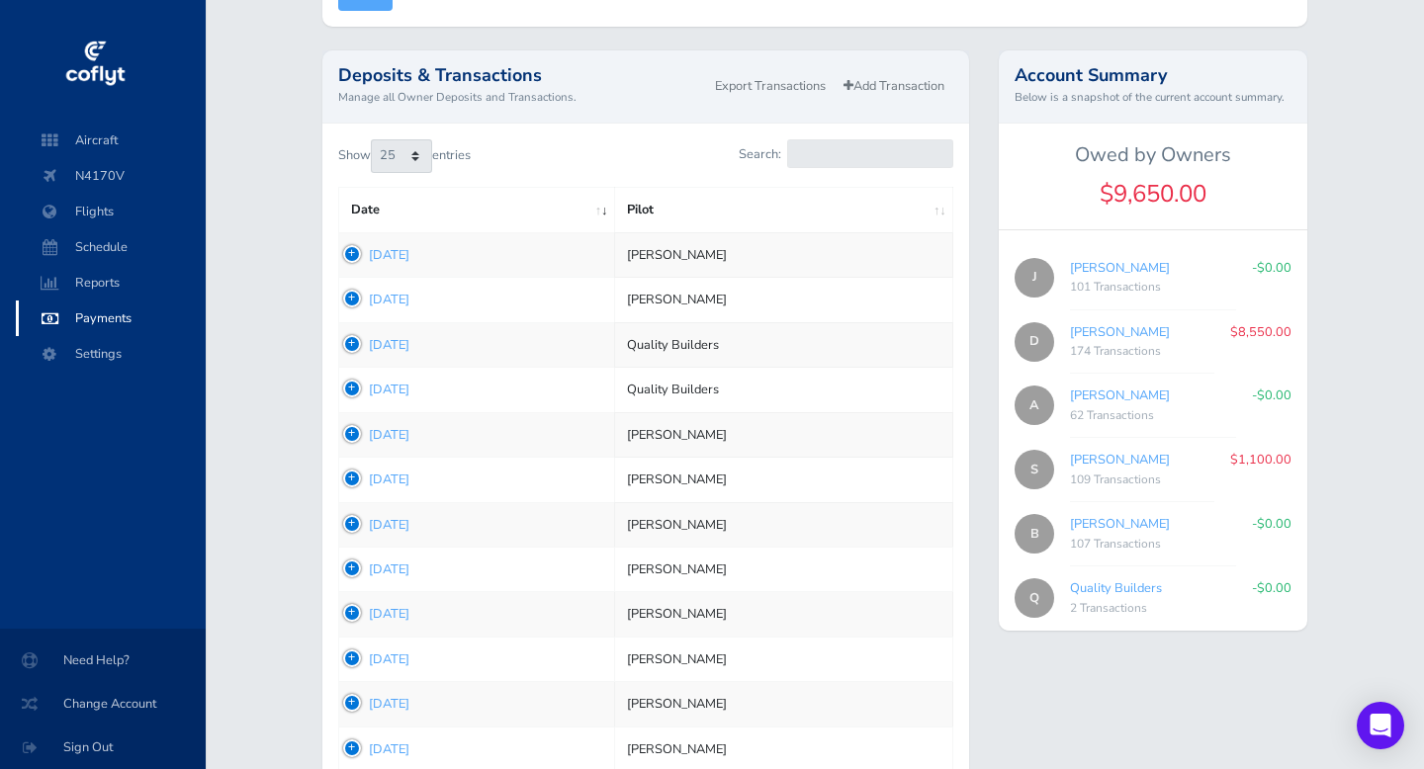
click at [353, 252] on td "1755714959 Aug 20, 2025" at bounding box center [476, 254] width 276 height 45
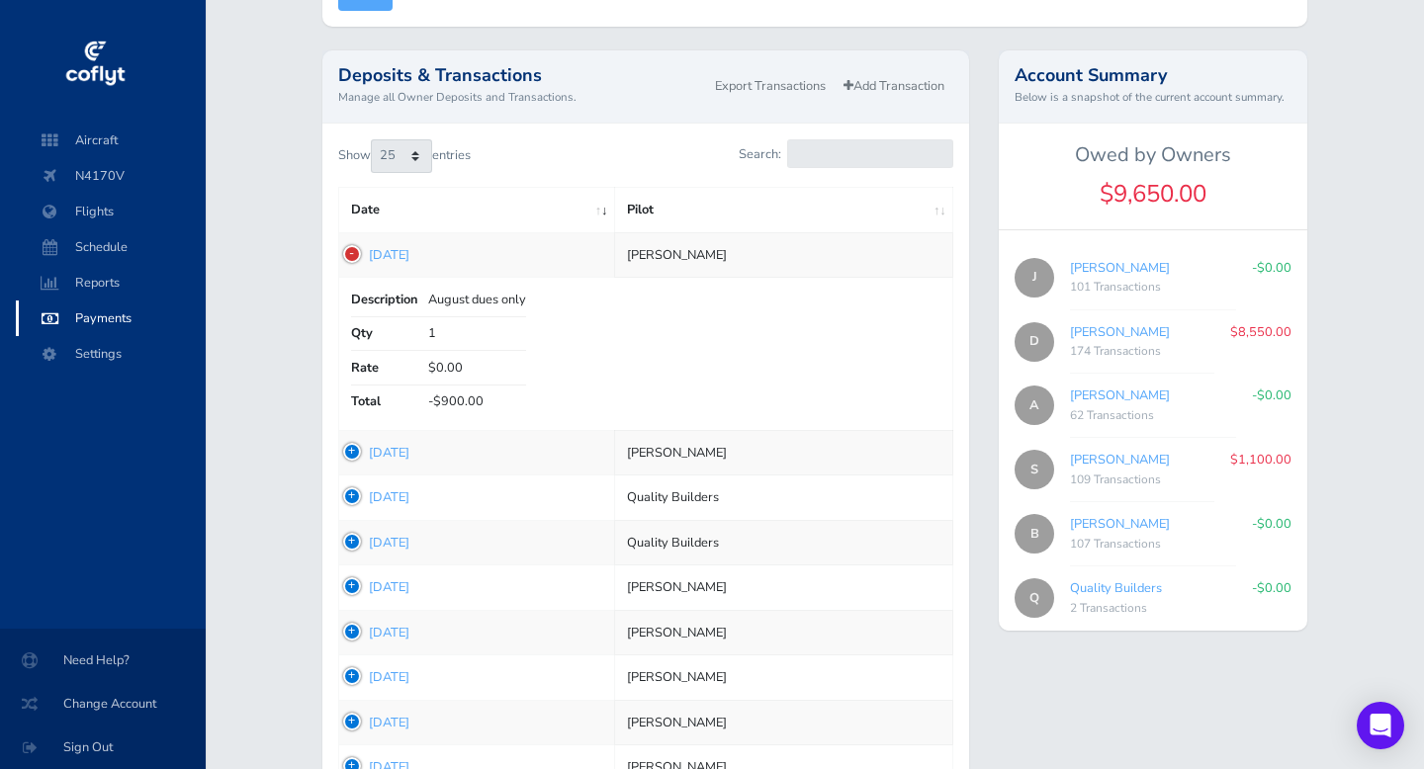
click at [353, 252] on td "1755714959 Aug 20, 2025" at bounding box center [476, 254] width 276 height 45
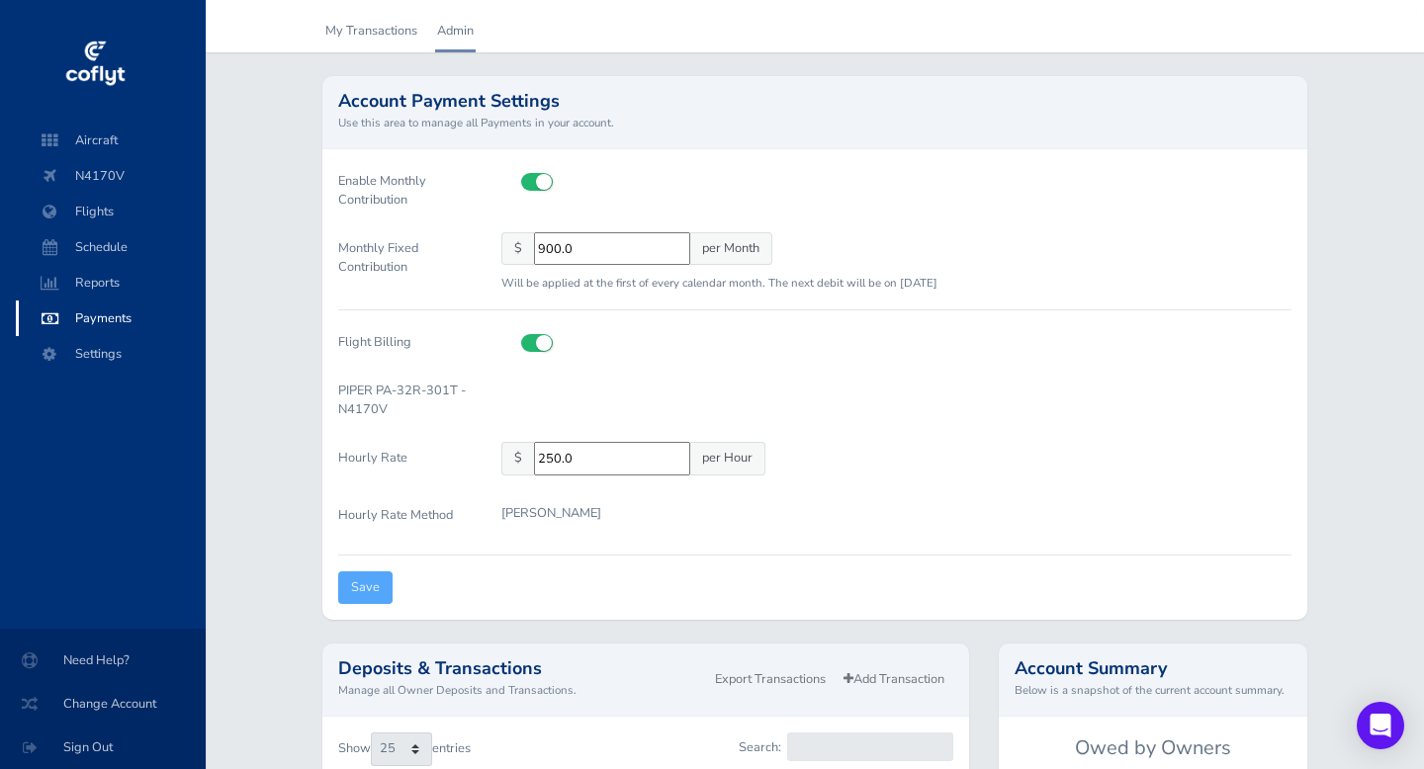
scroll to position [0, 0]
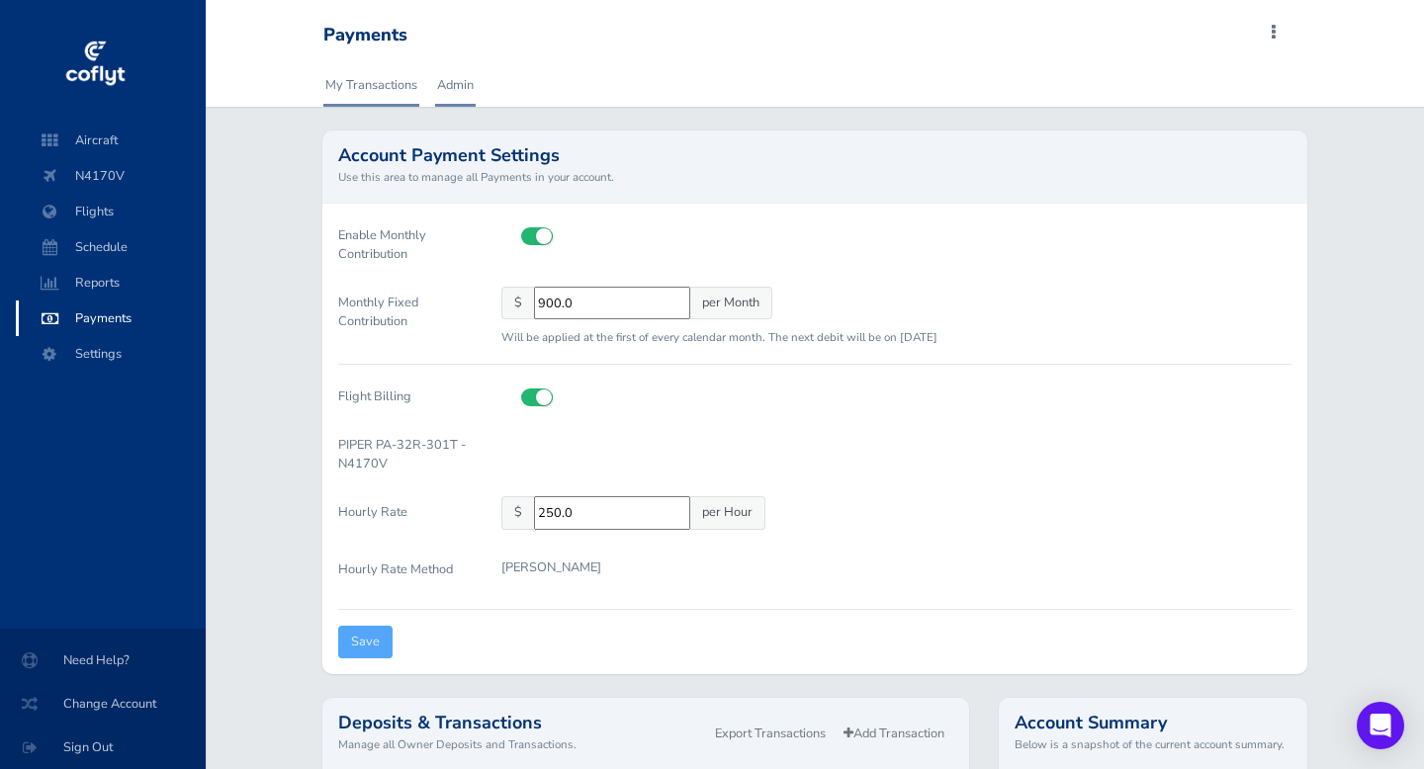
click at [383, 86] on link "My Transactions" at bounding box center [371, 85] width 96 height 44
